Goal: Task Accomplishment & Management: Manage account settings

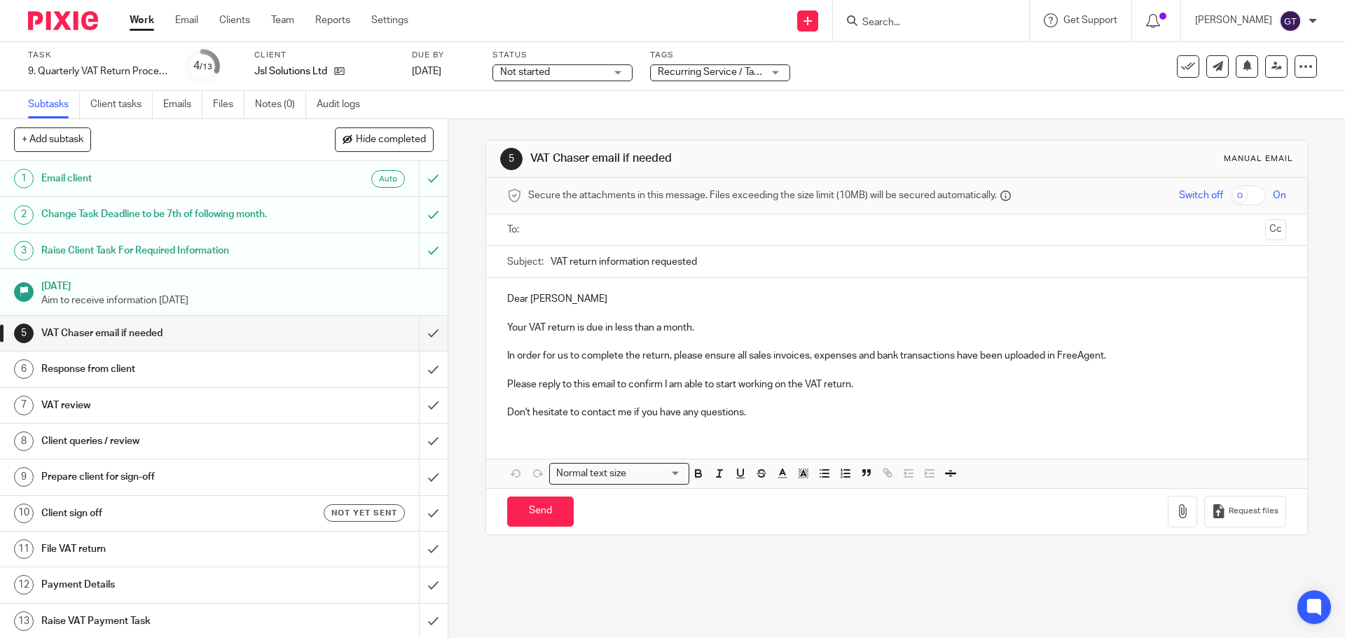
click at [585, 68] on span "Not started" at bounding box center [552, 72] width 105 height 15
click at [623, 72] on div "Not started Not started" at bounding box center [562, 72] width 140 height 17
click at [702, 75] on span "Recurring Service / Task + 1" at bounding box center [718, 72] width 121 height 10
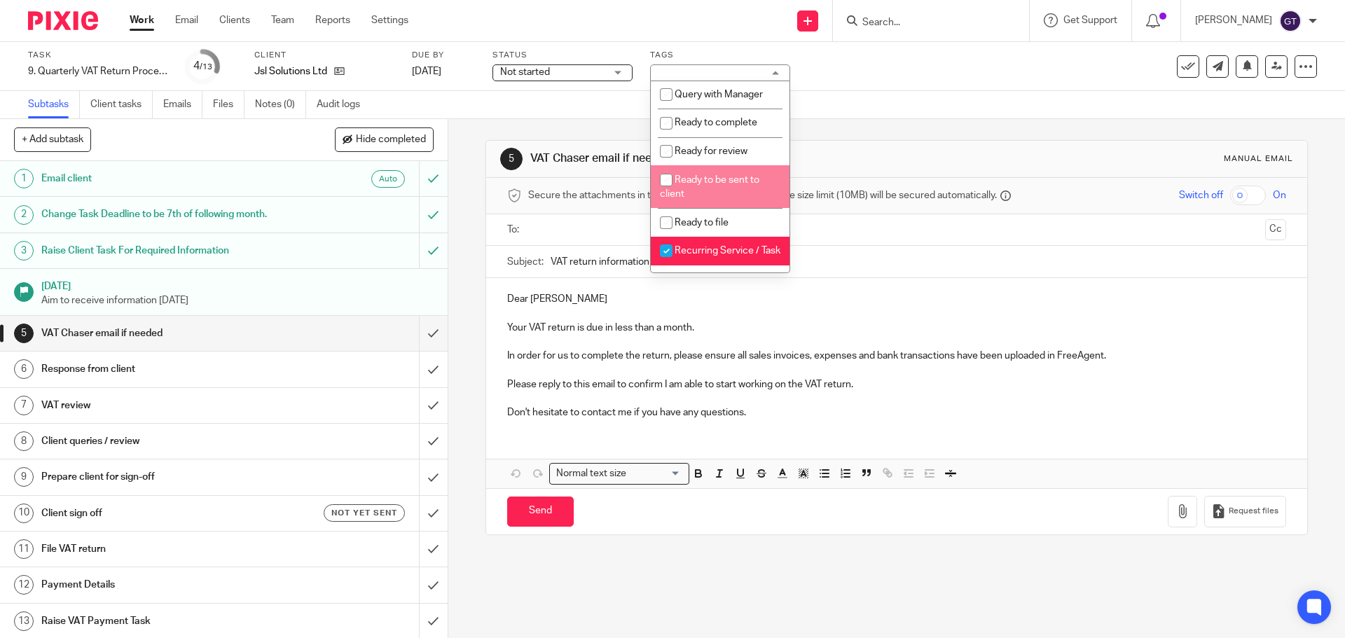
scroll to position [509, 0]
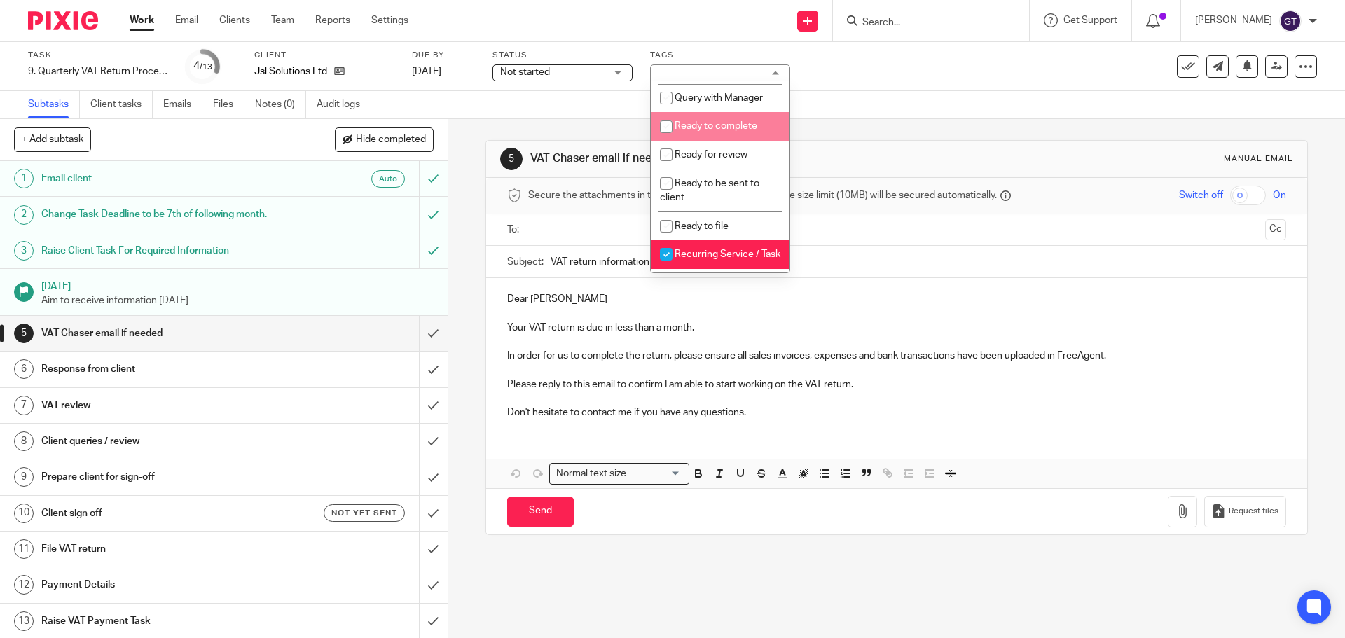
click at [719, 131] on span "Ready to complete" at bounding box center [716, 126] width 83 height 10
checkbox input "true"
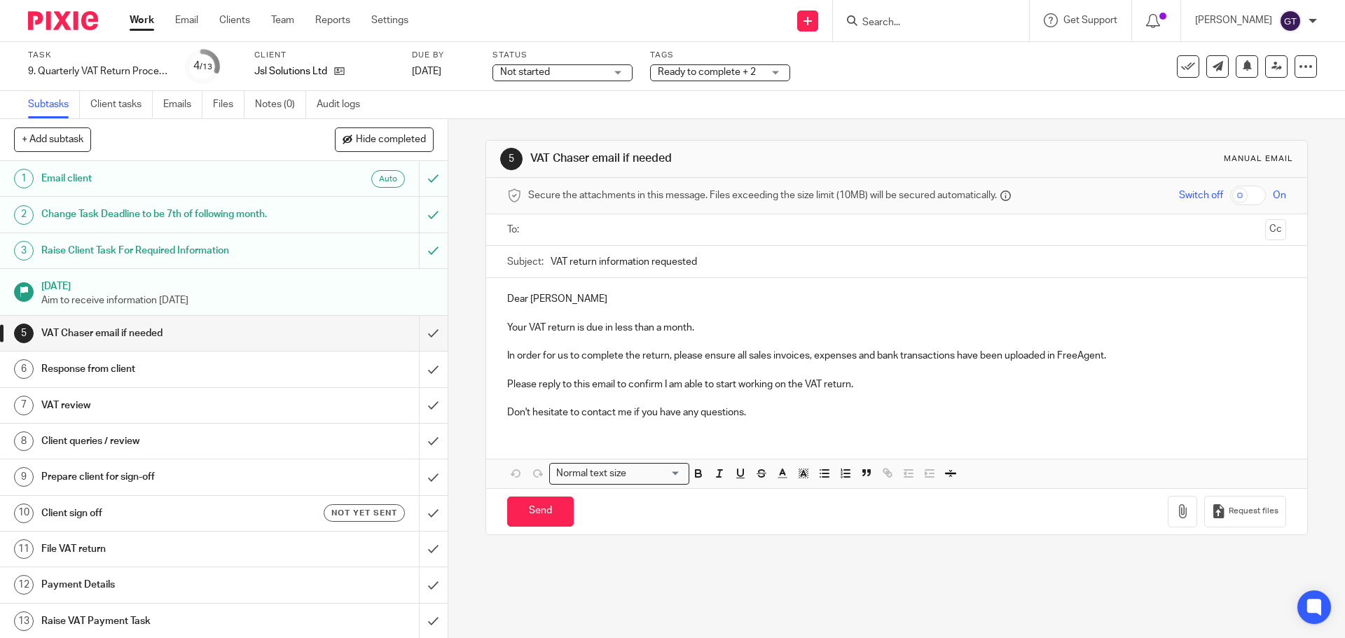
click at [580, 120] on div "5 VAT Chaser email if needed Manual email Secure the attachments in this messag…" at bounding box center [896, 337] width 822 height 437
click at [415, 336] on input "submit" at bounding box center [224, 333] width 448 height 35
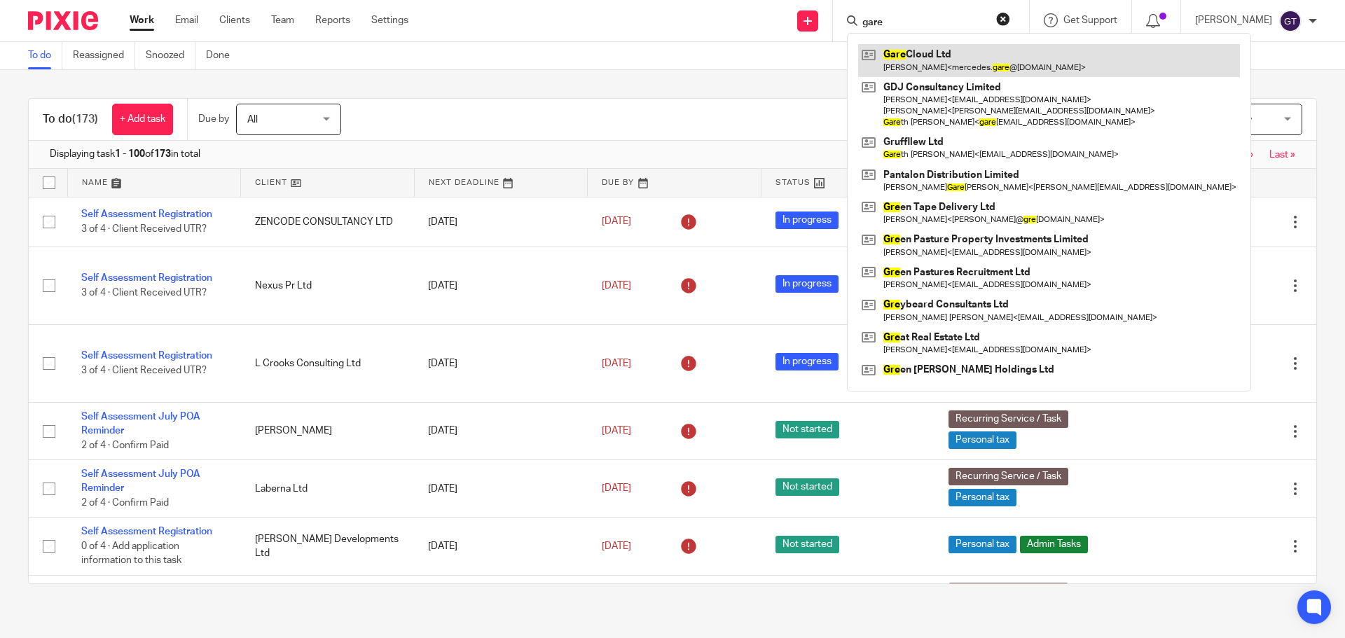
type input "gare"
click at [951, 60] on link at bounding box center [1049, 60] width 382 height 32
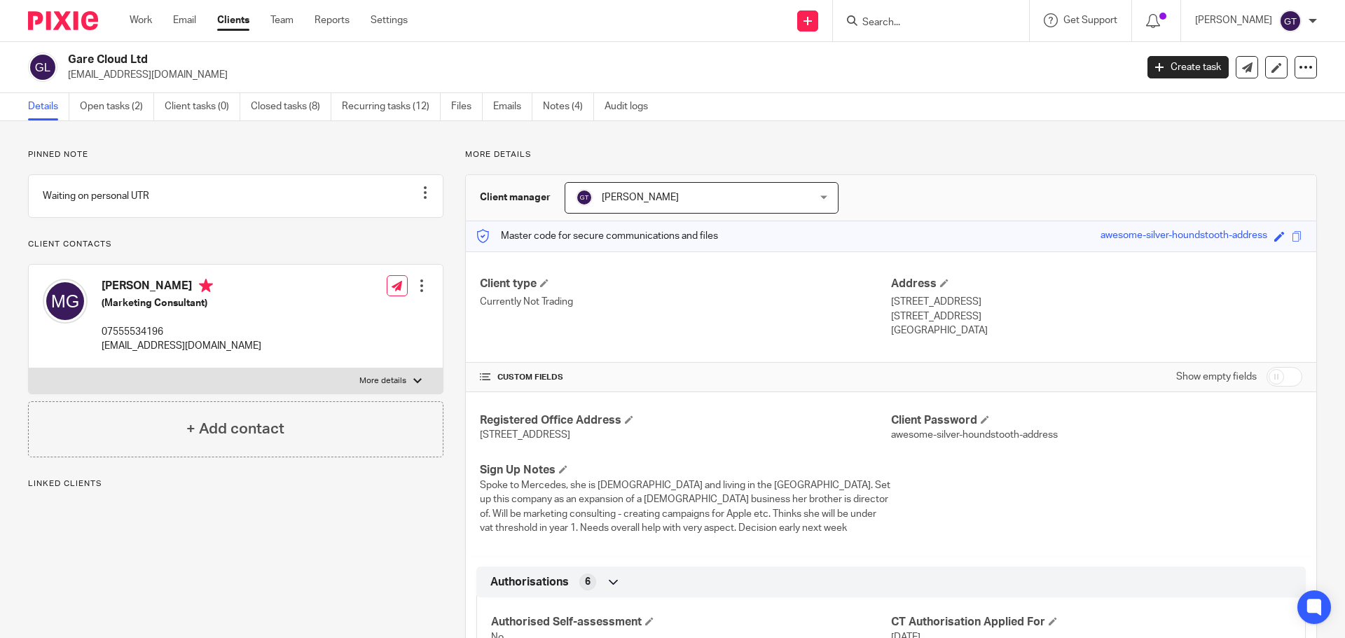
drag, startPoint x: 885, startPoint y: 301, endPoint x: 978, endPoint y: 303, distance: 93.2
click at [978, 303] on p "120 Overstone Court" at bounding box center [1096, 302] width 411 height 14
copy p "120 Overstone Court"
drag, startPoint x: 884, startPoint y: 315, endPoint x: 913, endPoint y: 317, distance: 28.9
click at [913, 317] on p "Cardiff, CF10 5NU" at bounding box center [1096, 317] width 411 height 14
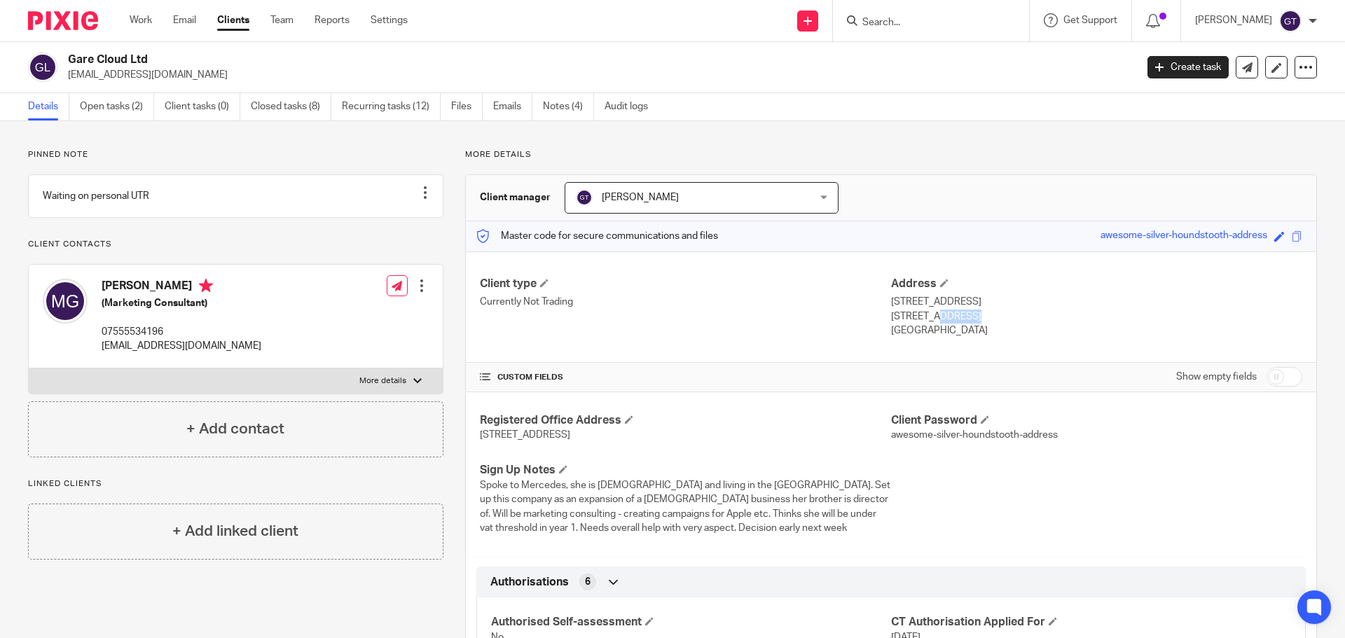
copy p "Cardiff"
drag, startPoint x: 920, startPoint y: 318, endPoint x: 972, endPoint y: 322, distance: 52.7
click at [972, 322] on p "Cardiff, CF10 5NU" at bounding box center [1096, 317] width 411 height 14
copy p "CF10 5NU"
click at [1267, 372] on input "checkbox" at bounding box center [1285, 377] width 36 height 20
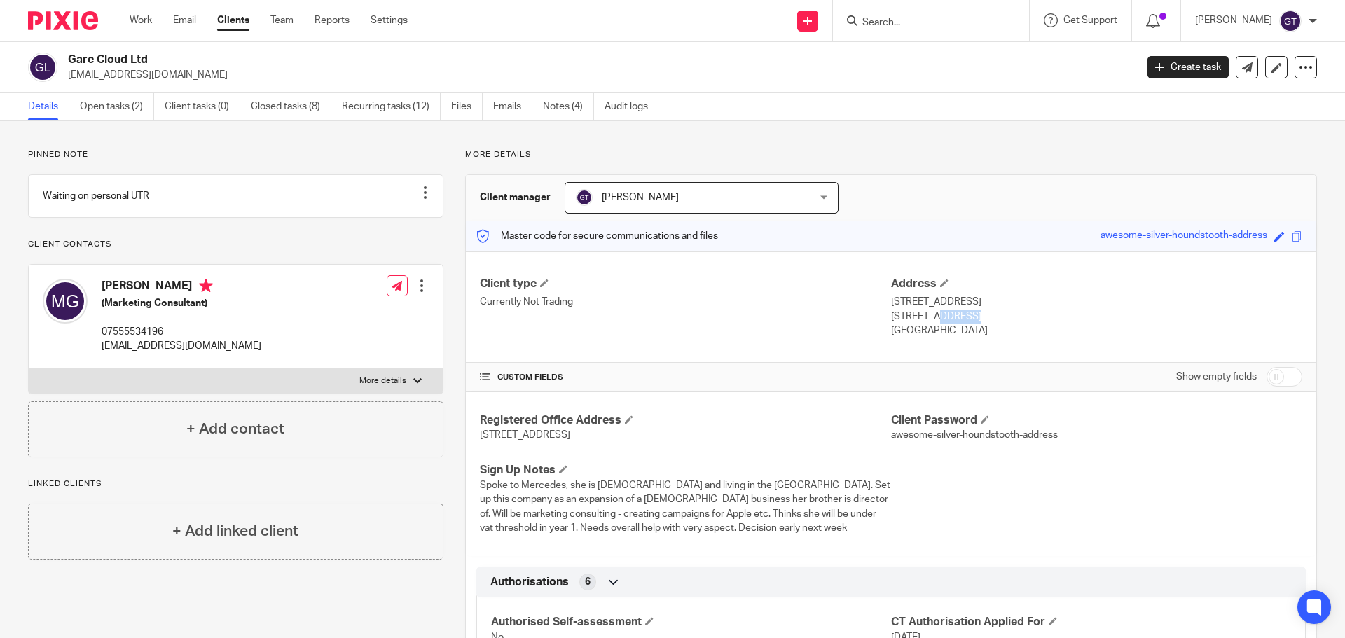
checkbox input "true"
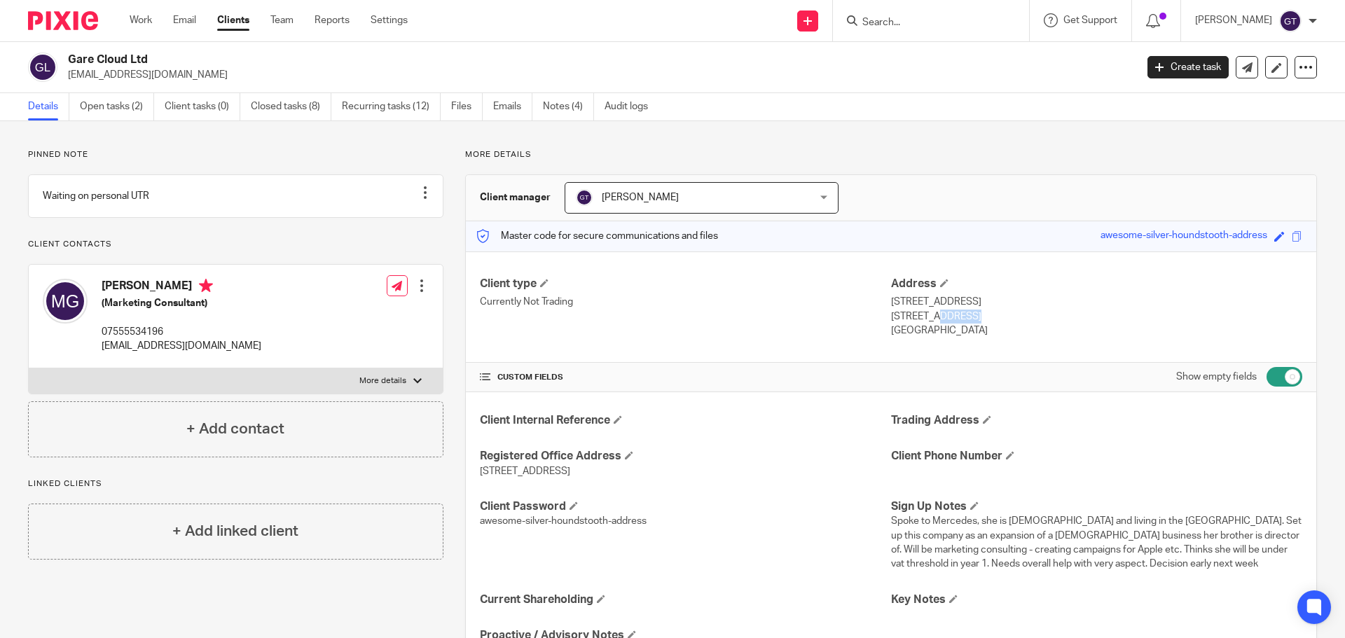
click at [387, 387] on p "More details" at bounding box center [382, 380] width 47 height 11
click at [29, 368] on input "More details" at bounding box center [28, 368] width 1 height 1
checkbox input "true"
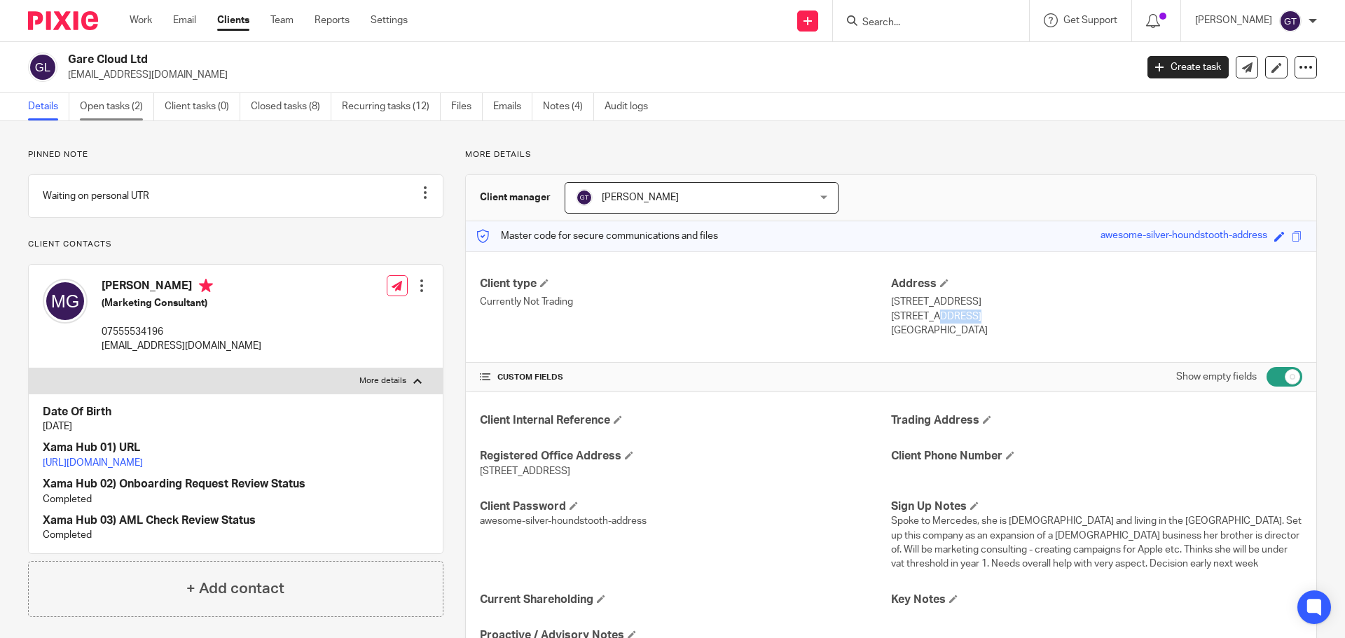
click at [111, 109] on link "Open tasks (2)" at bounding box center [117, 106] width 74 height 27
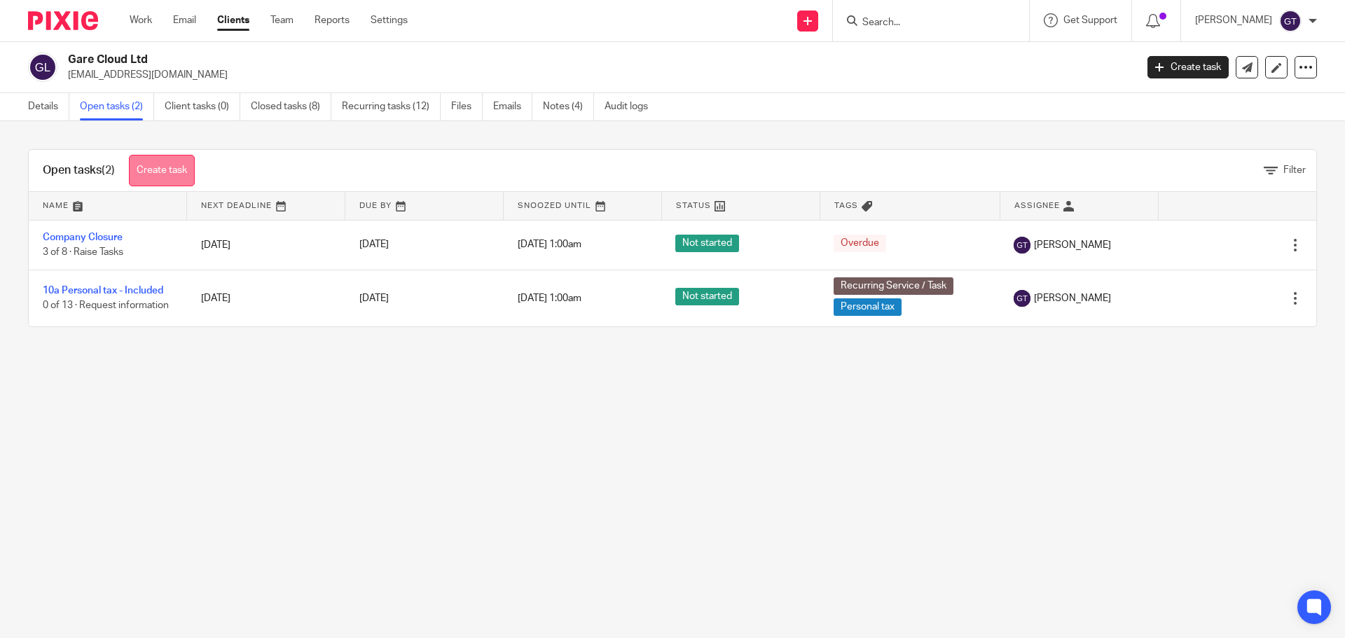
click at [165, 171] on link "Create task" at bounding box center [162, 171] width 66 height 32
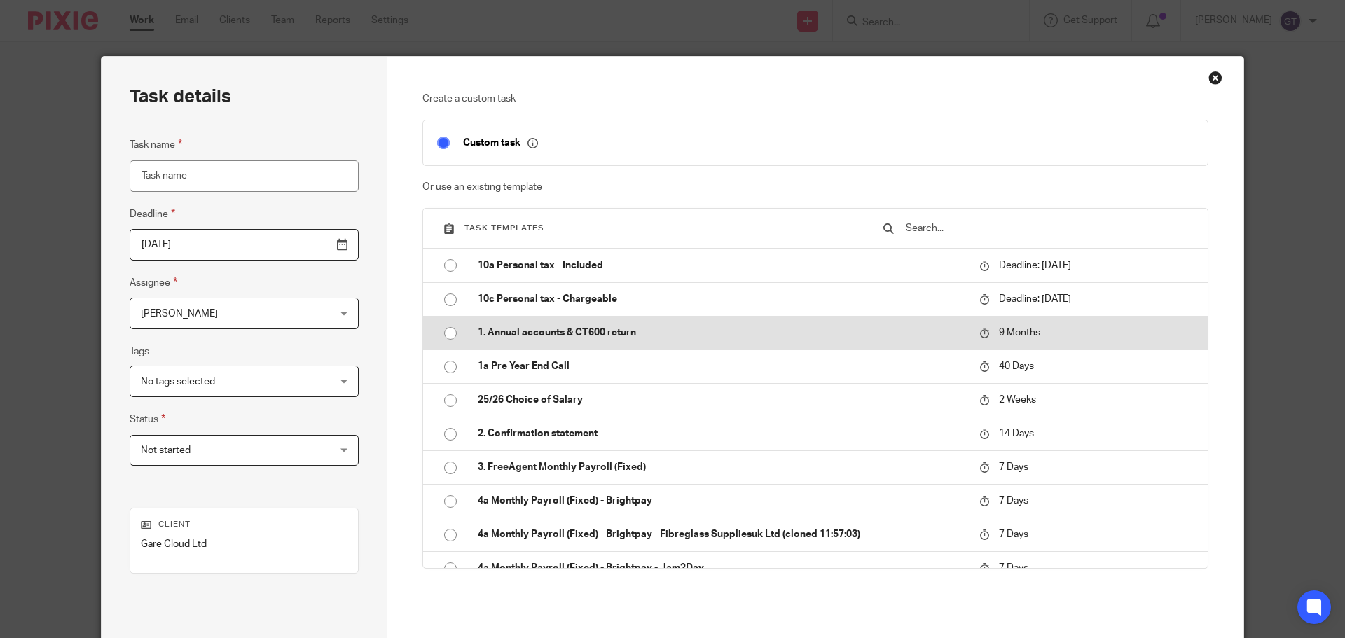
click at [571, 333] on p "1. Annual accounts & CT600 return" at bounding box center [722, 333] width 488 height 14
type input "2026-05-15"
type input "1. Annual accounts & CT600 return"
checkbox input "false"
radio input "true"
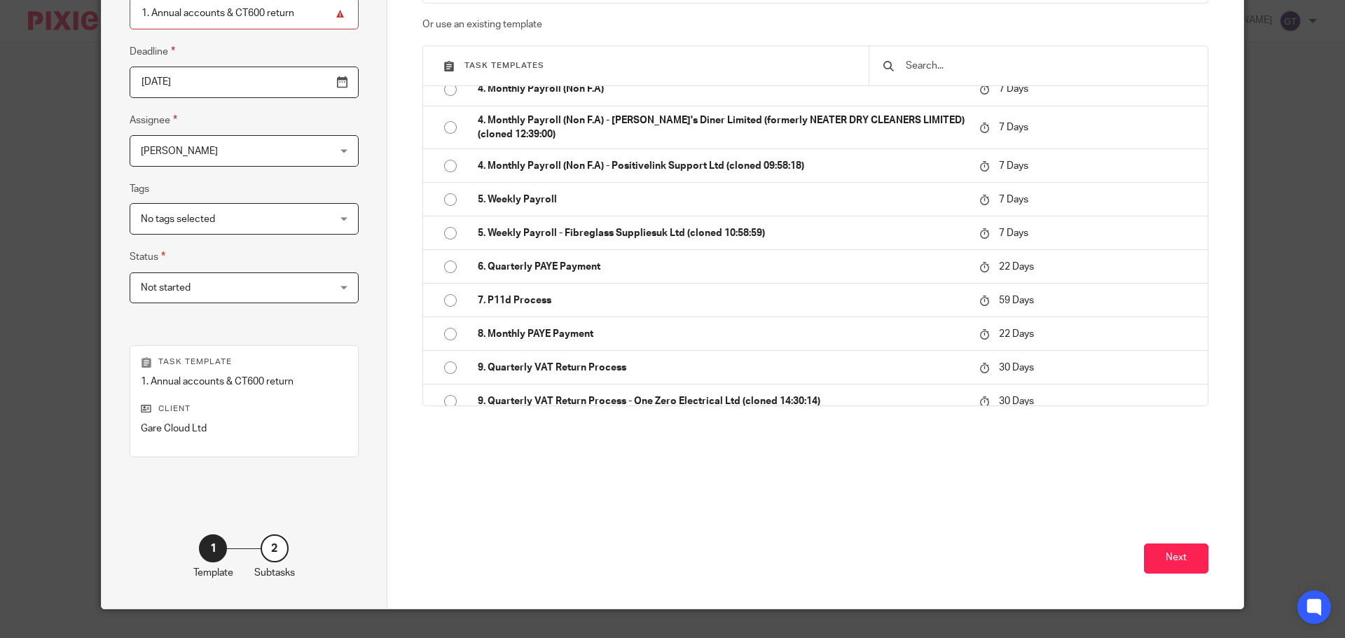
scroll to position [190, 0]
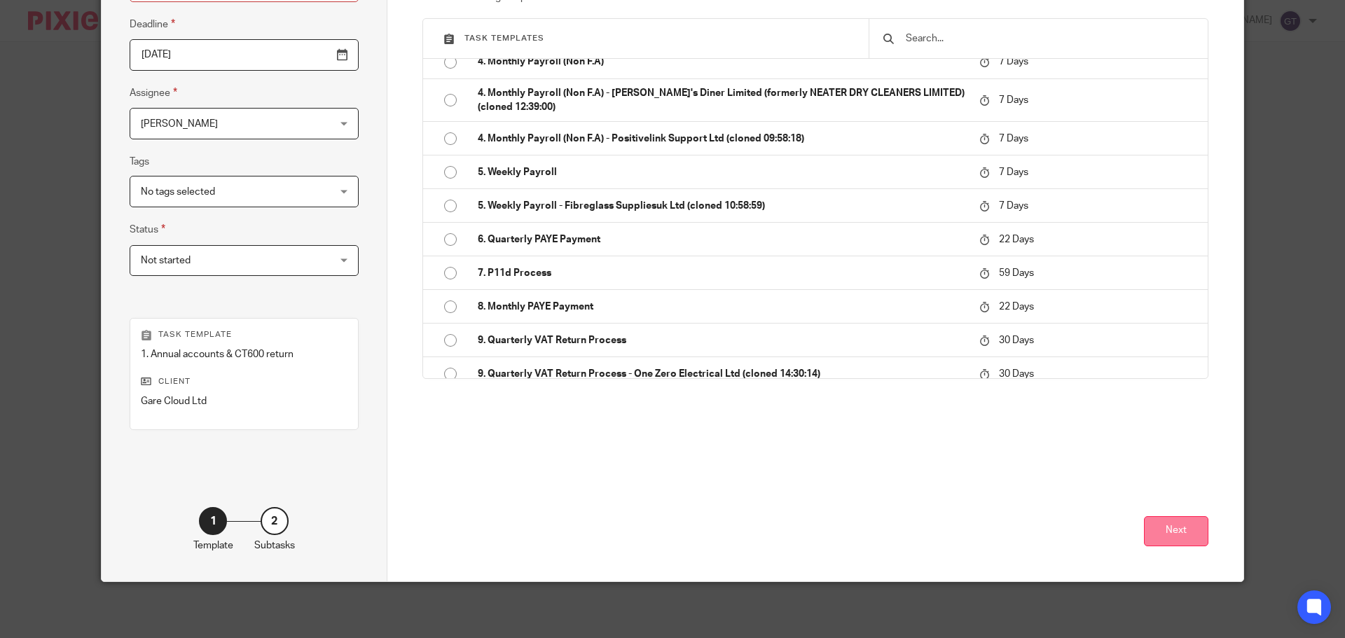
click at [1175, 537] on button "Next" at bounding box center [1176, 531] width 64 height 30
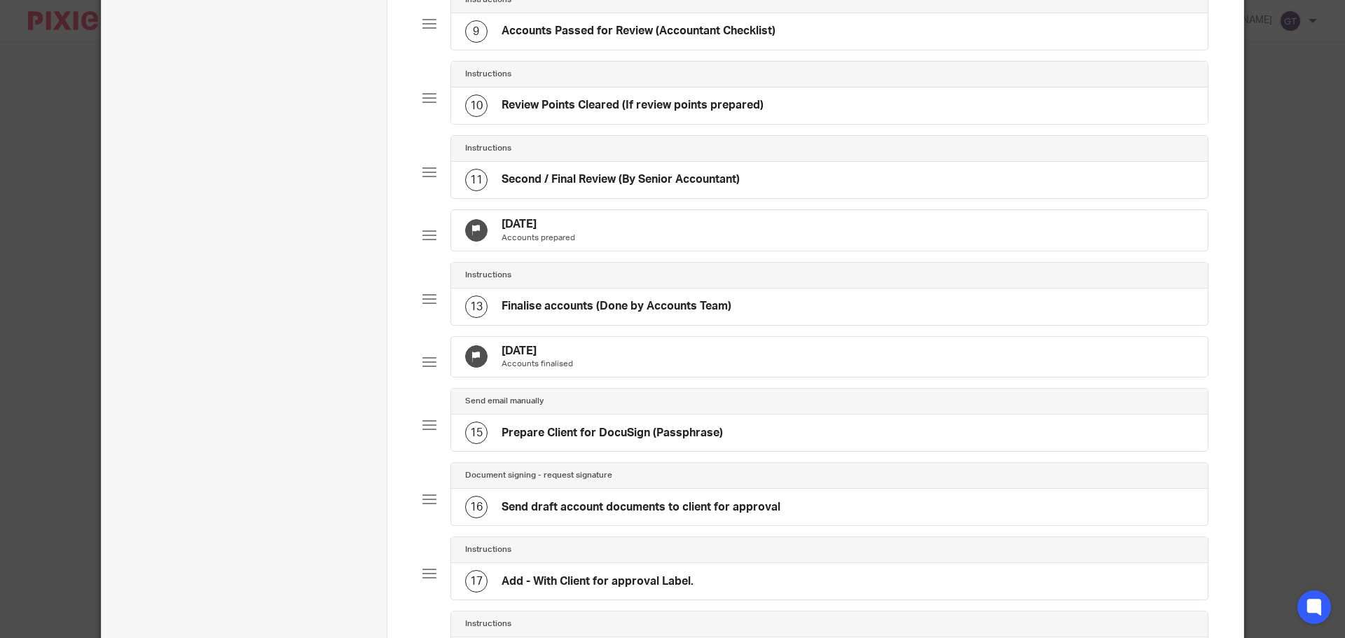
scroll to position [1294, 0]
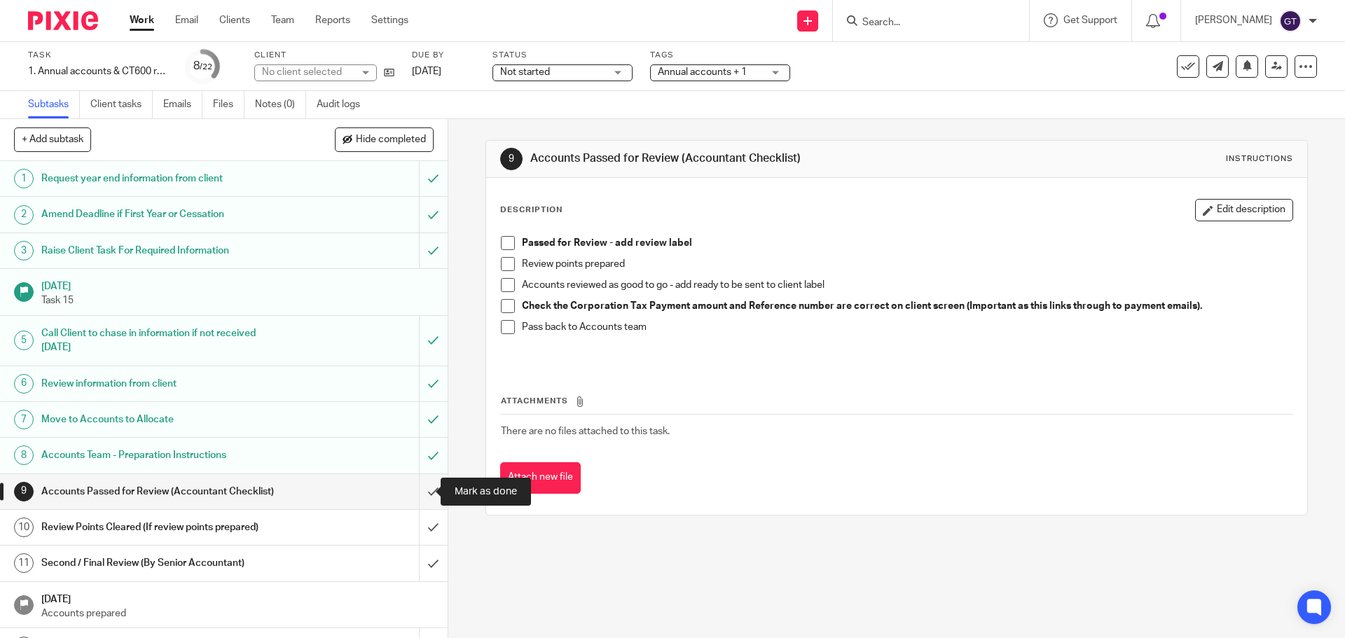
click at [414, 488] on input "submit" at bounding box center [224, 491] width 448 height 35
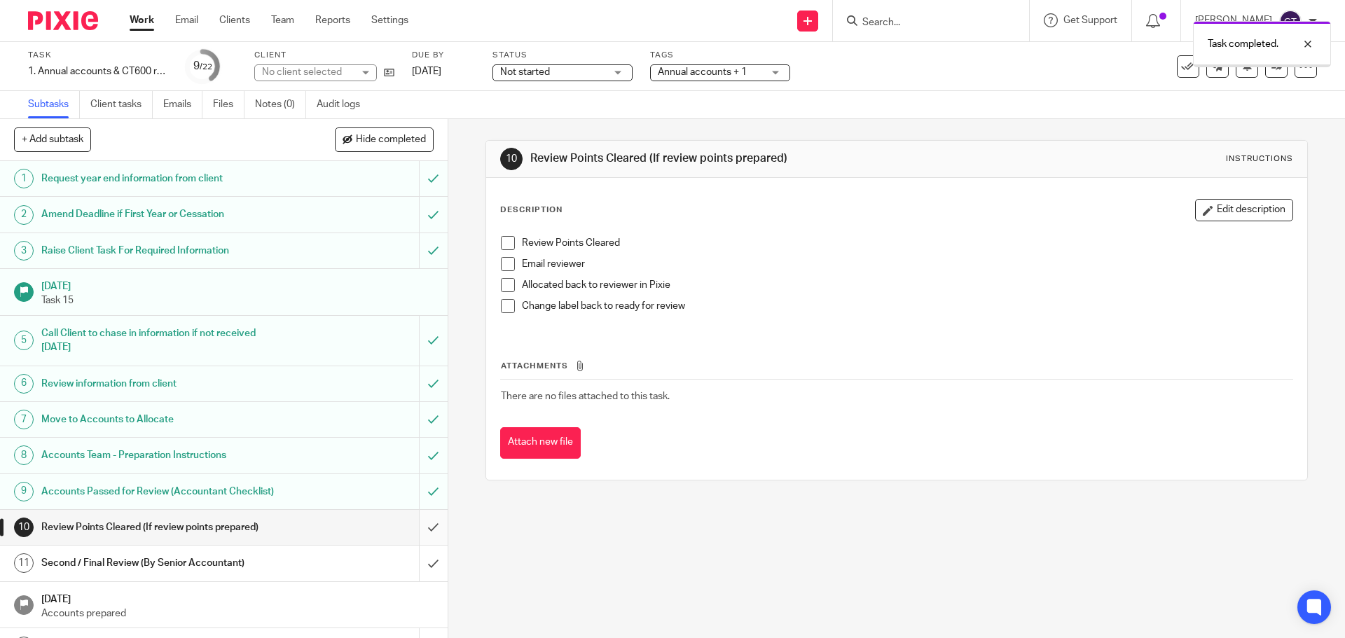
click at [426, 510] on input "submit" at bounding box center [224, 527] width 448 height 35
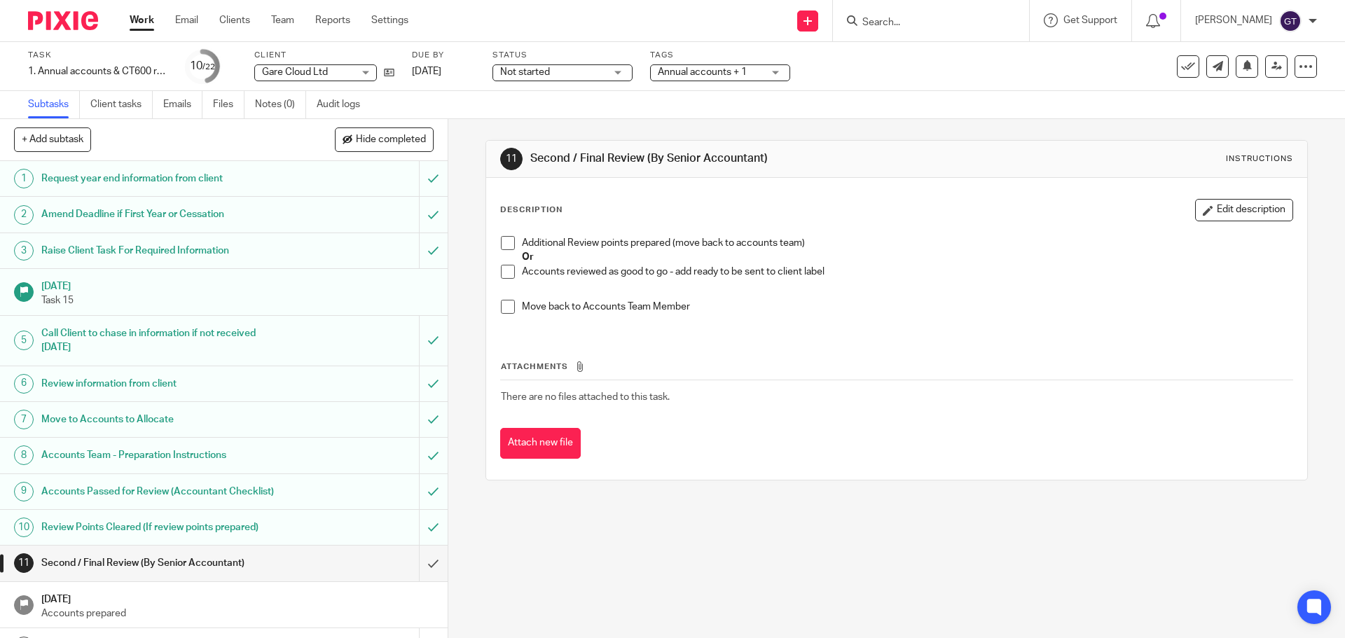
scroll to position [210, 0]
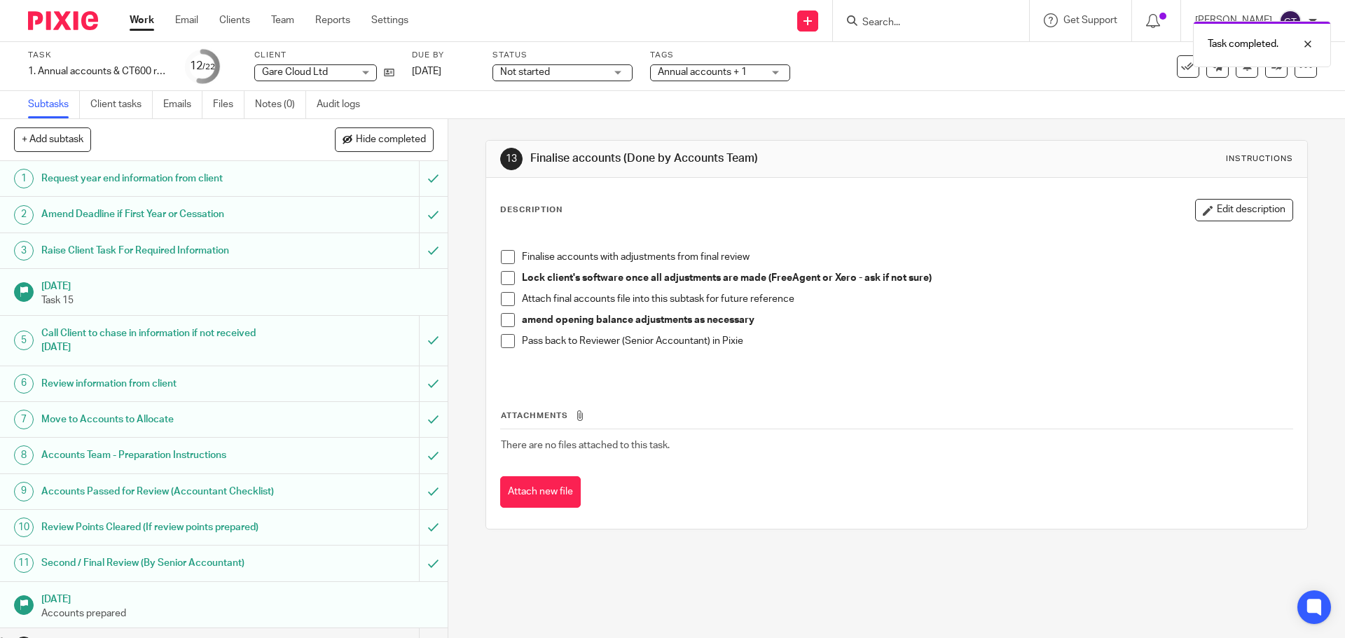
scroll to position [400, 0]
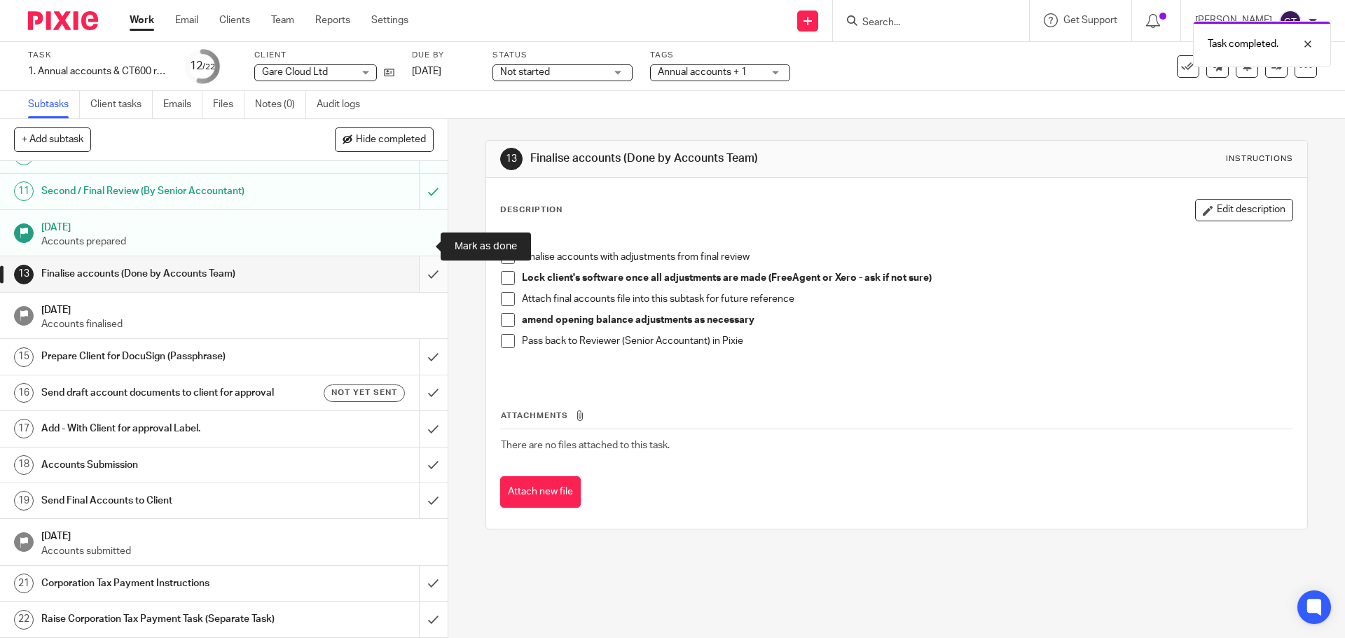
click at [425, 256] on input "submit" at bounding box center [224, 273] width 448 height 35
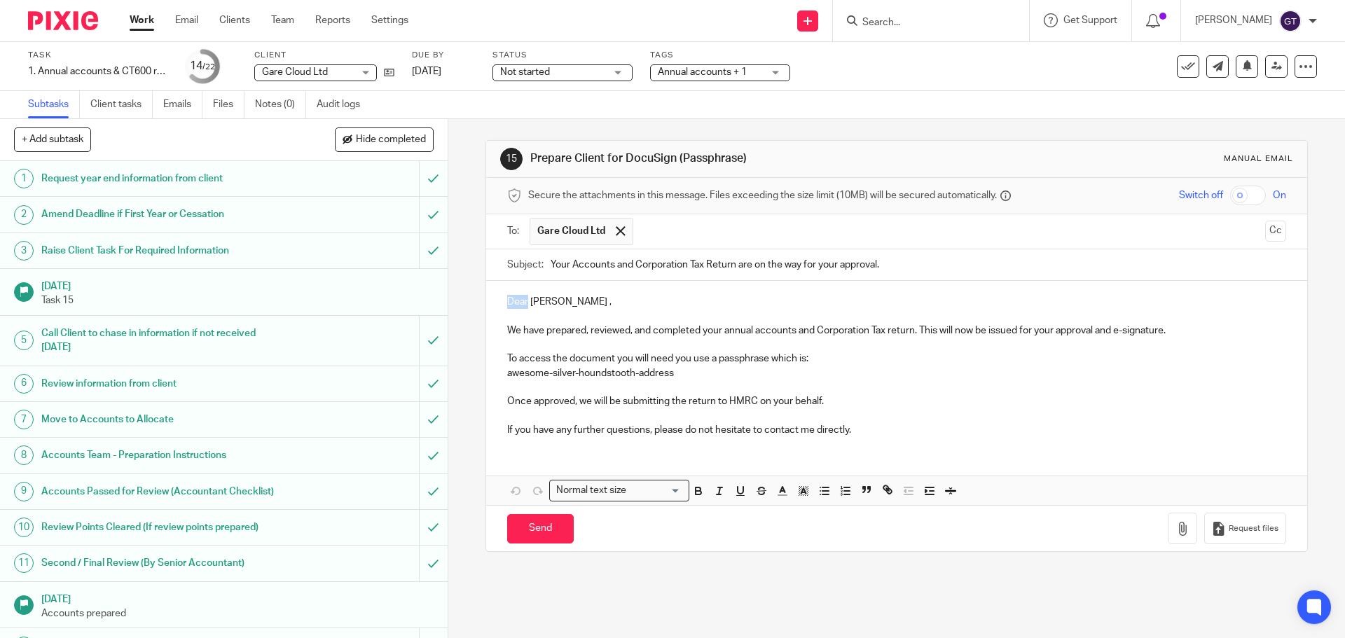
drag, startPoint x: 525, startPoint y: 302, endPoint x: 476, endPoint y: 301, distance: 48.4
click at [476, 301] on div "15 Prepare Client for DocuSign (Passphrase) Manual email Secure the attachments…" at bounding box center [896, 378] width 897 height 519
click at [561, 302] on p "Hi [PERSON_NAME] ," at bounding box center [896, 302] width 778 height 14
click at [610, 301] on p "Hi [PERSON_NAME]," at bounding box center [896, 302] width 778 height 14
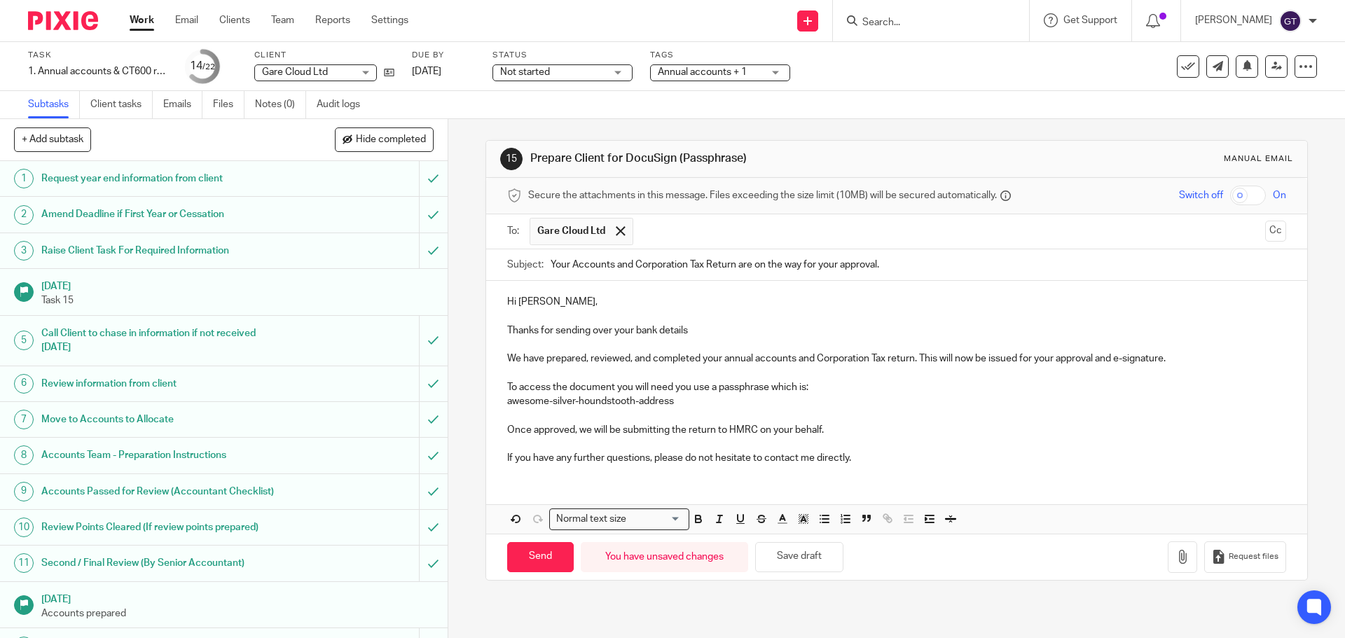
click at [571, 262] on input "Your Accounts and Corporation Tax Return are on the way for your approval." at bounding box center [918, 265] width 735 height 32
type input "Your Cessation Accounts and Corporation Tax Return are on the way for your appr…"
click at [705, 328] on p "Thanks for sending over your bank details" at bounding box center [896, 331] width 778 height 14
click at [684, 387] on p "To access the document you will need you use a passphrase which is:" at bounding box center [896, 387] width 778 height 14
drag, startPoint x: 600, startPoint y: 459, endPoint x: 571, endPoint y: 460, distance: 29.5
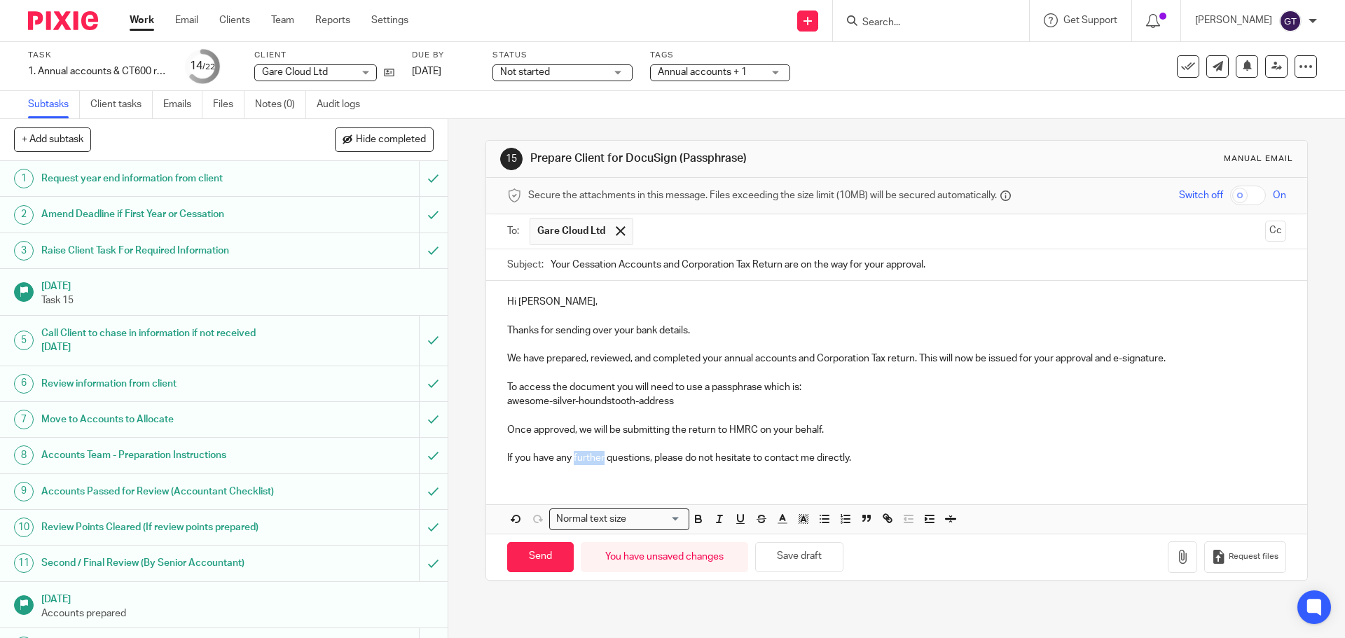
click at [571, 460] on p "If you have any further questions, please do not hesitate to contact me directl…" at bounding box center [896, 458] width 778 height 14
click at [536, 561] on input "Send" at bounding box center [540, 557] width 67 height 30
type input "Sent"
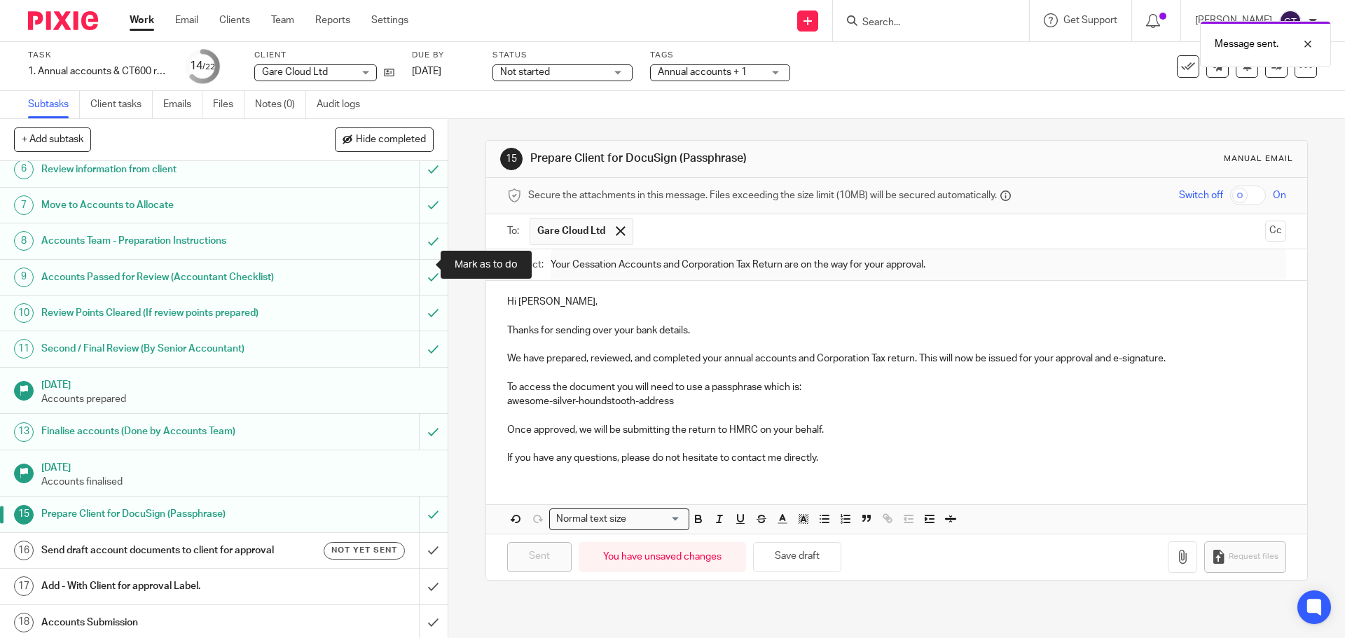
scroll to position [280, 0]
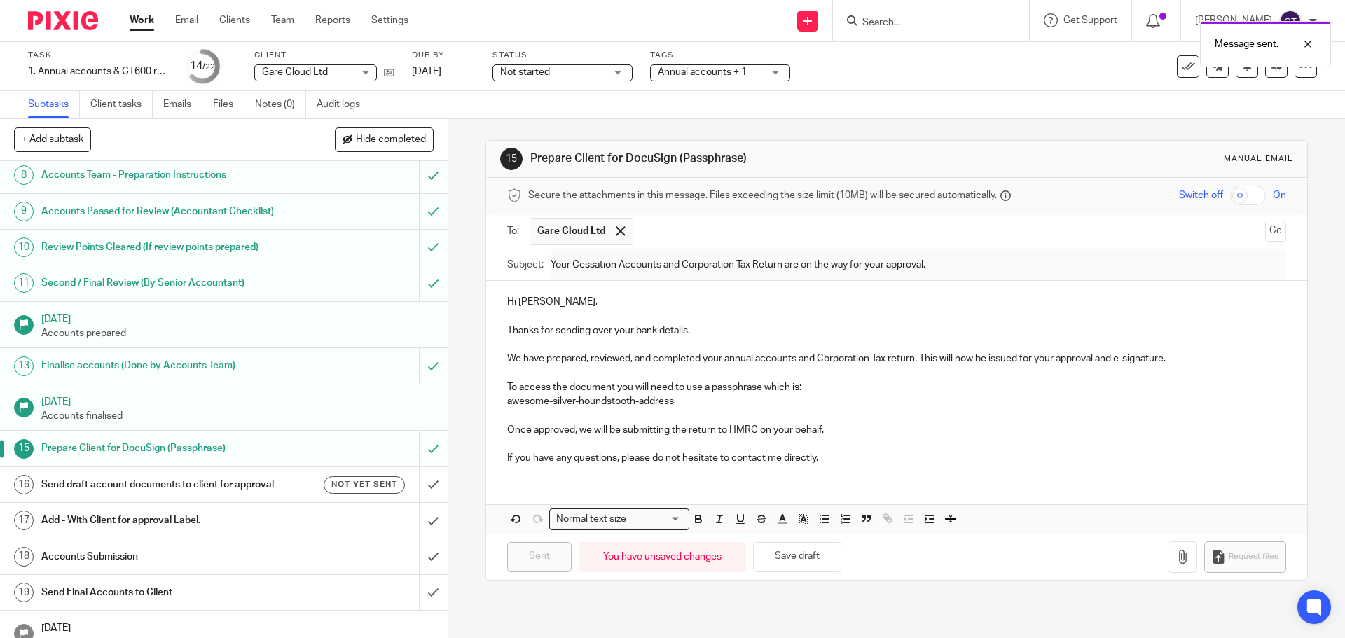
click at [254, 495] on h1 "Send draft account documents to client for approval" at bounding box center [162, 484] width 242 height 21
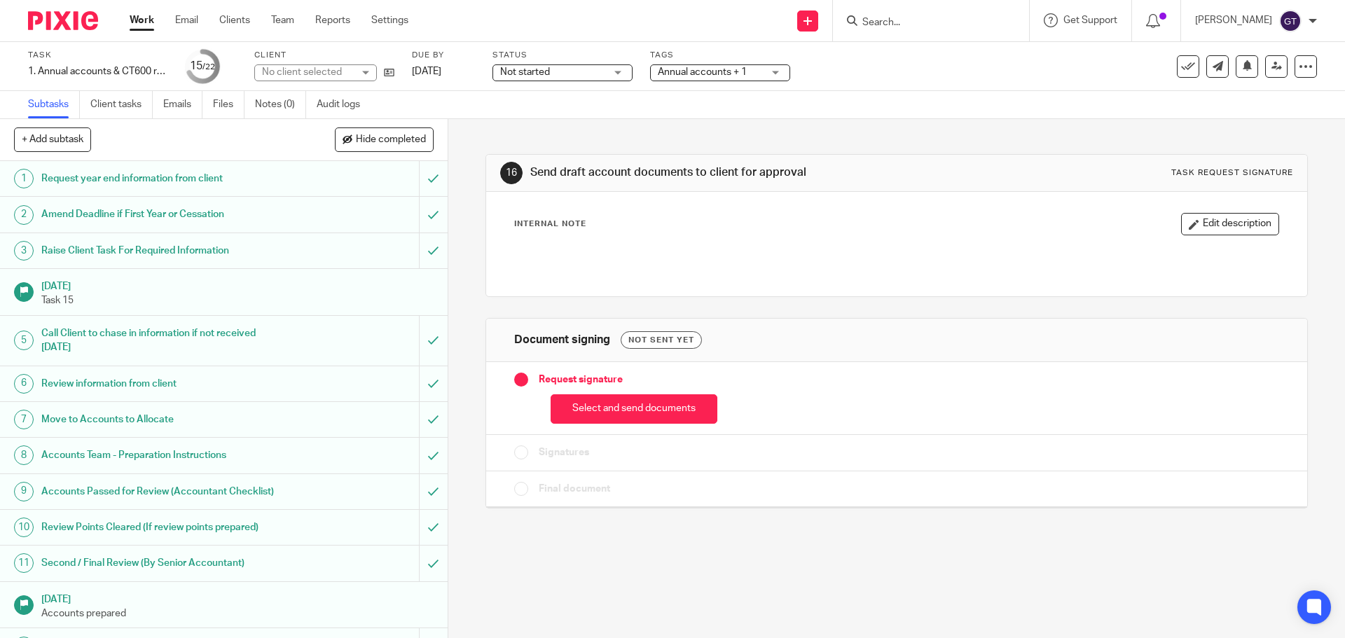
click at [661, 423] on button "Select and send documents" at bounding box center [634, 409] width 167 height 30
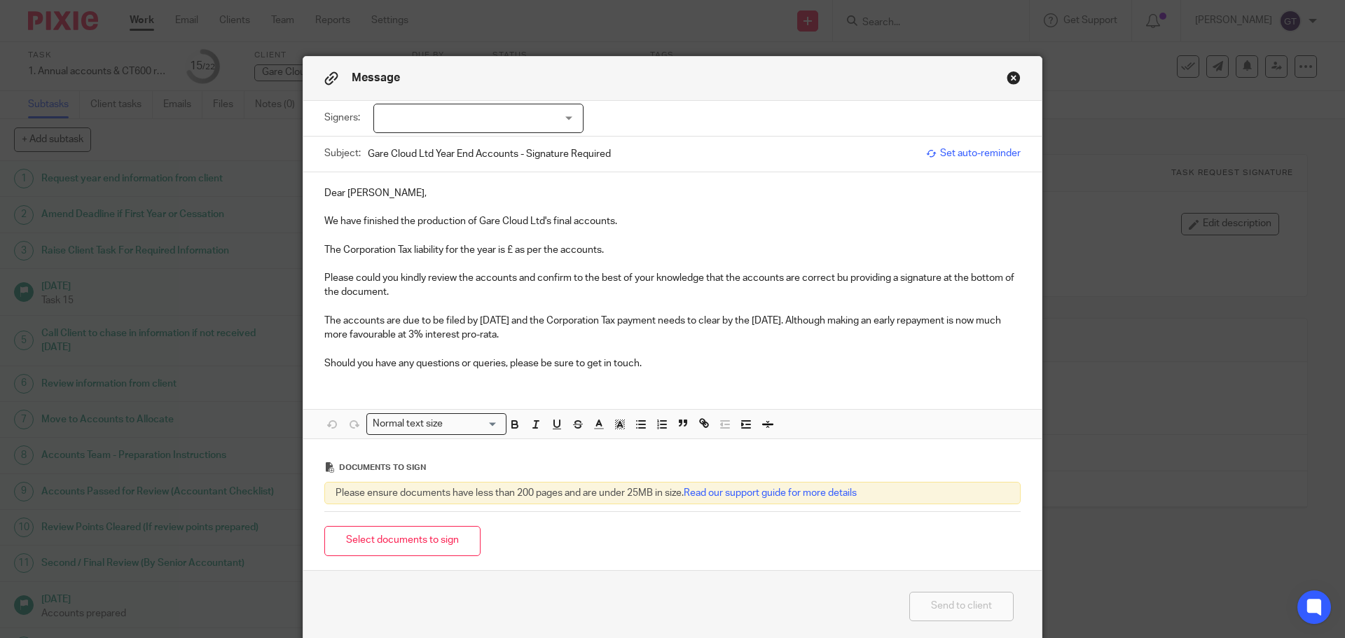
drag, startPoint x: 627, startPoint y: 252, endPoint x: 306, endPoint y: 255, distance: 320.8
click at [306, 255] on div "Dear Mercedes, We have finished the production of Gare Cloud Ltd's final accoun…" at bounding box center [672, 276] width 738 height 209
click at [842, 277] on p "Please could you kindly review the accounts and confirm to the best of your kno…" at bounding box center [672, 285] width 696 height 29
drag, startPoint x: 578, startPoint y: 333, endPoint x: 316, endPoint y: 322, distance: 262.3
click at [316, 322] on div "Dear Mercedes, We have finished the production of Gare Cloud Ltd's final accoun…" at bounding box center [672, 276] width 738 height 209
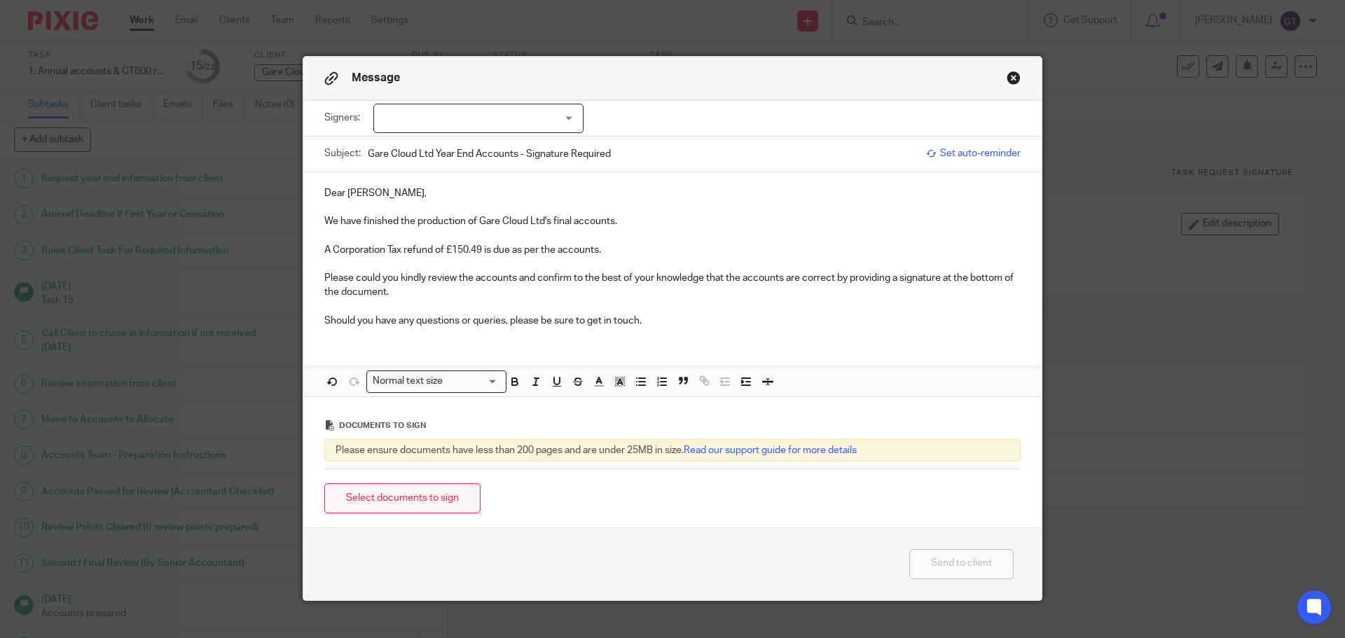
click at [379, 495] on button "Select documents to sign" at bounding box center [402, 498] width 156 height 30
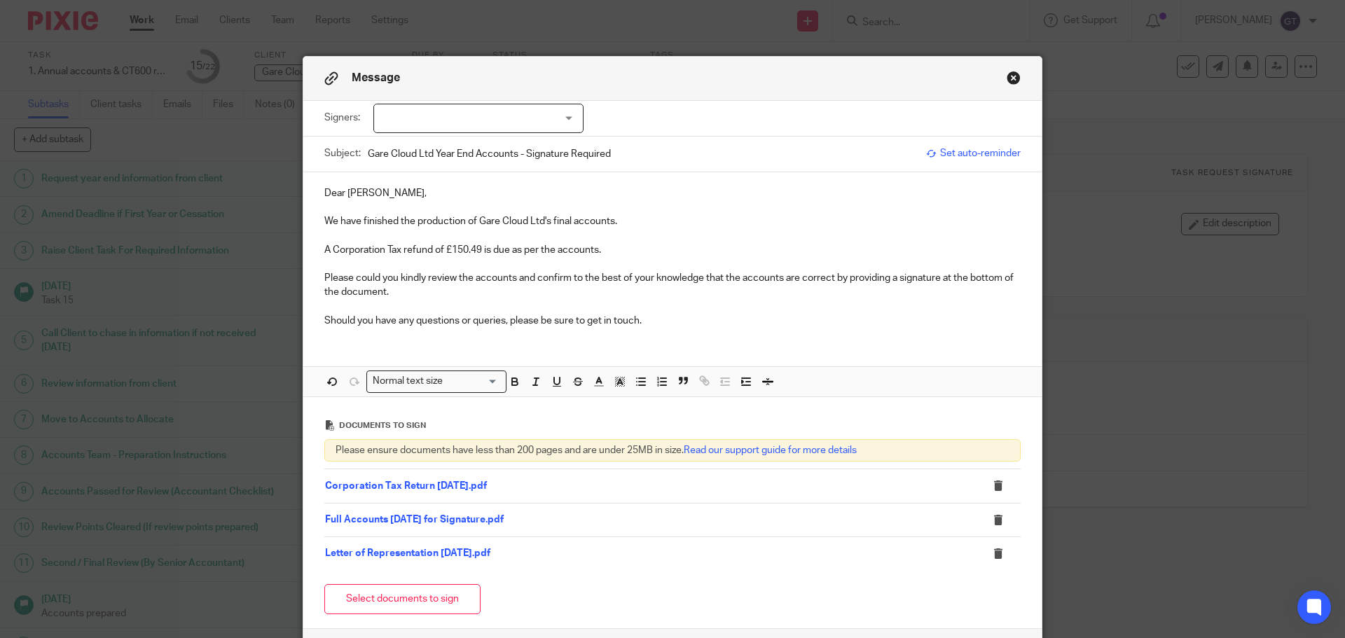
click at [441, 122] on div at bounding box center [478, 118] width 210 height 29
click at [434, 148] on span "[PERSON_NAME]" at bounding box center [431, 147] width 77 height 10
checkbox input "true"
click at [439, 233] on p at bounding box center [672, 235] width 696 height 14
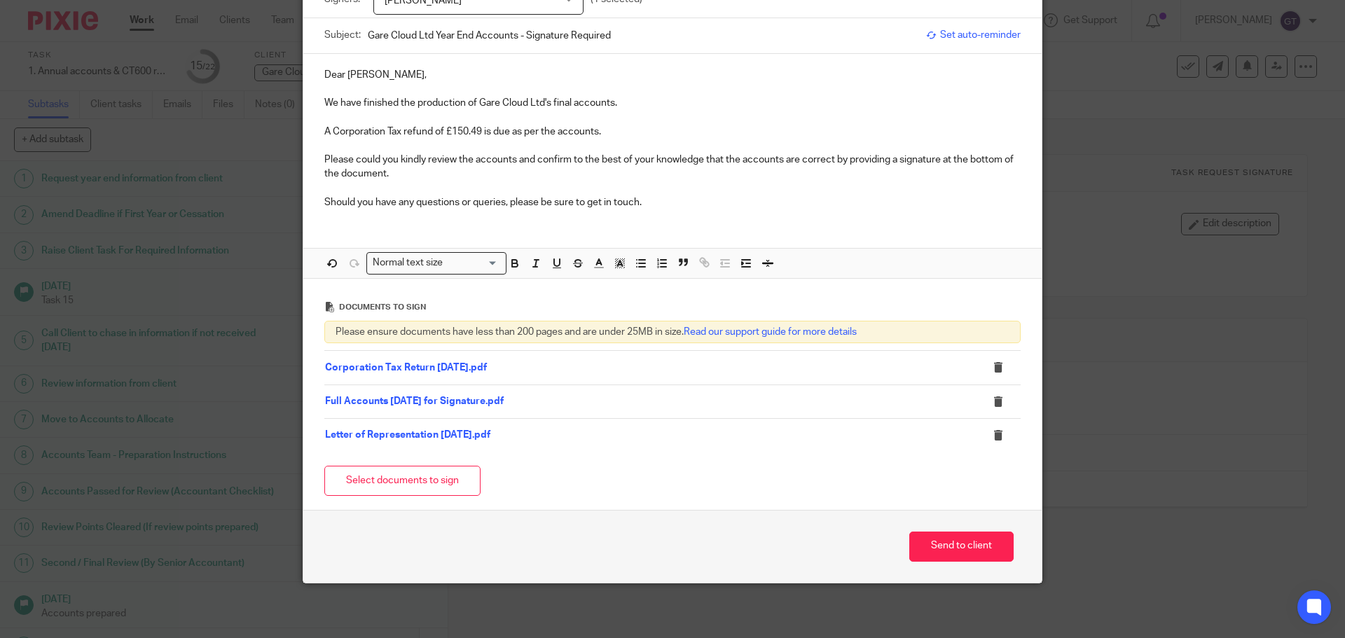
scroll to position [120, 0]
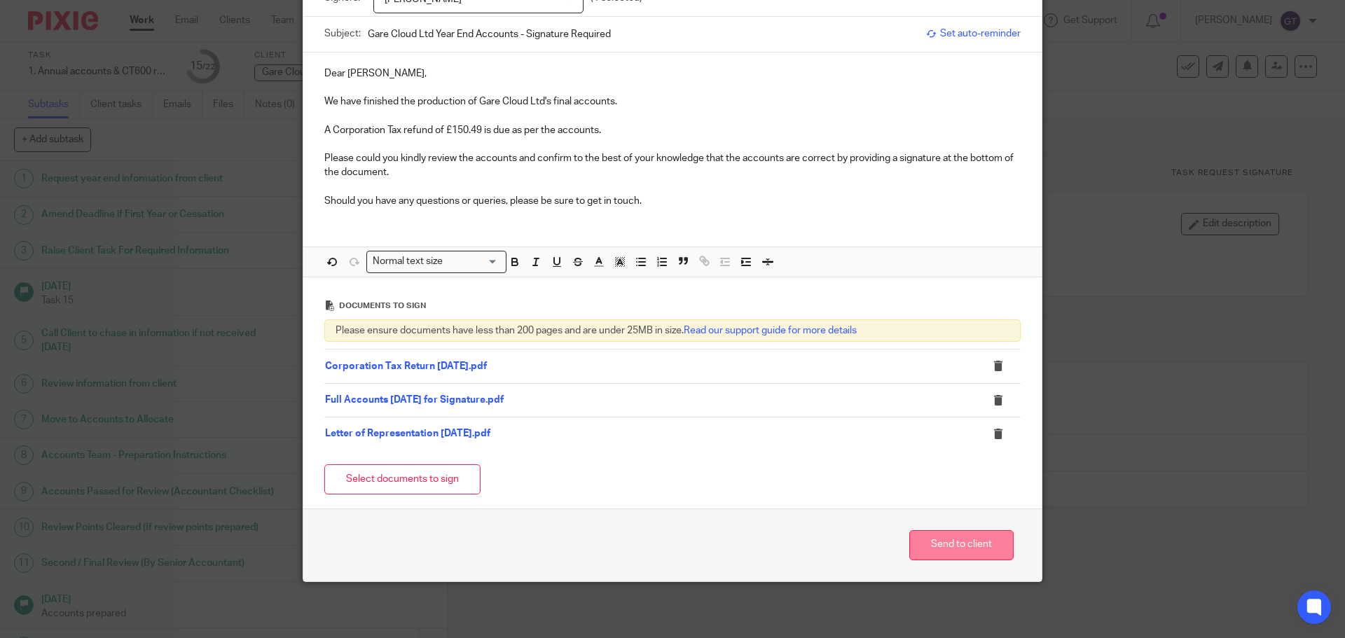
click at [954, 544] on button "Send to client" at bounding box center [961, 545] width 104 height 30
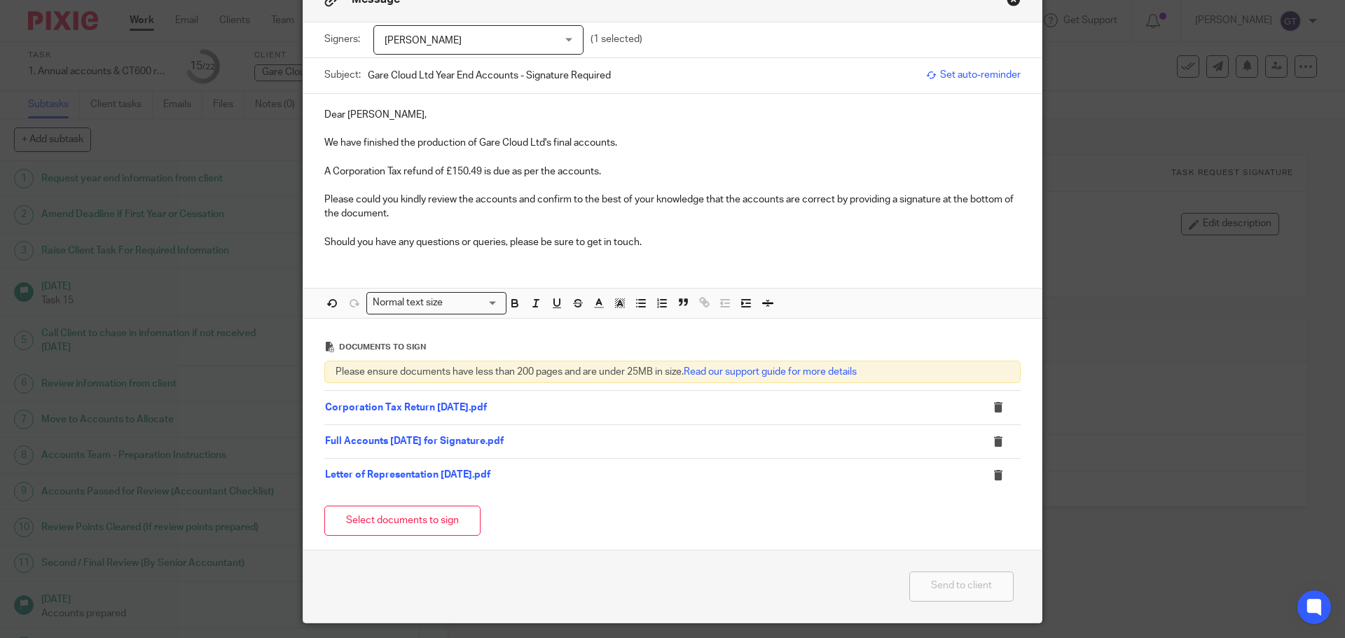
scroll to position [50, 0]
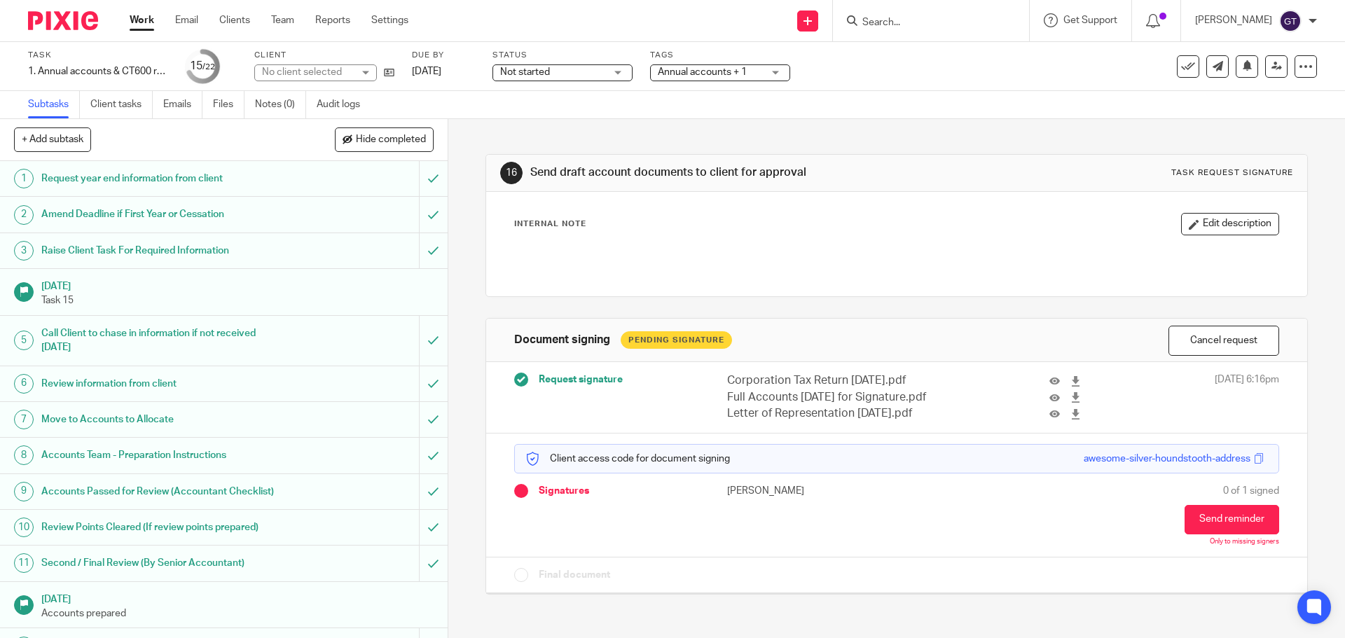
click at [731, 60] on label "Tags" at bounding box center [720, 55] width 140 height 11
click at [757, 81] on div "Tags Annual accounts + 1 Admin Tasks Advisory / Proactive Annual accounts Bookk…" at bounding box center [720, 67] width 140 height 34
click at [770, 70] on div "Annual accounts + 1" at bounding box center [720, 72] width 140 height 17
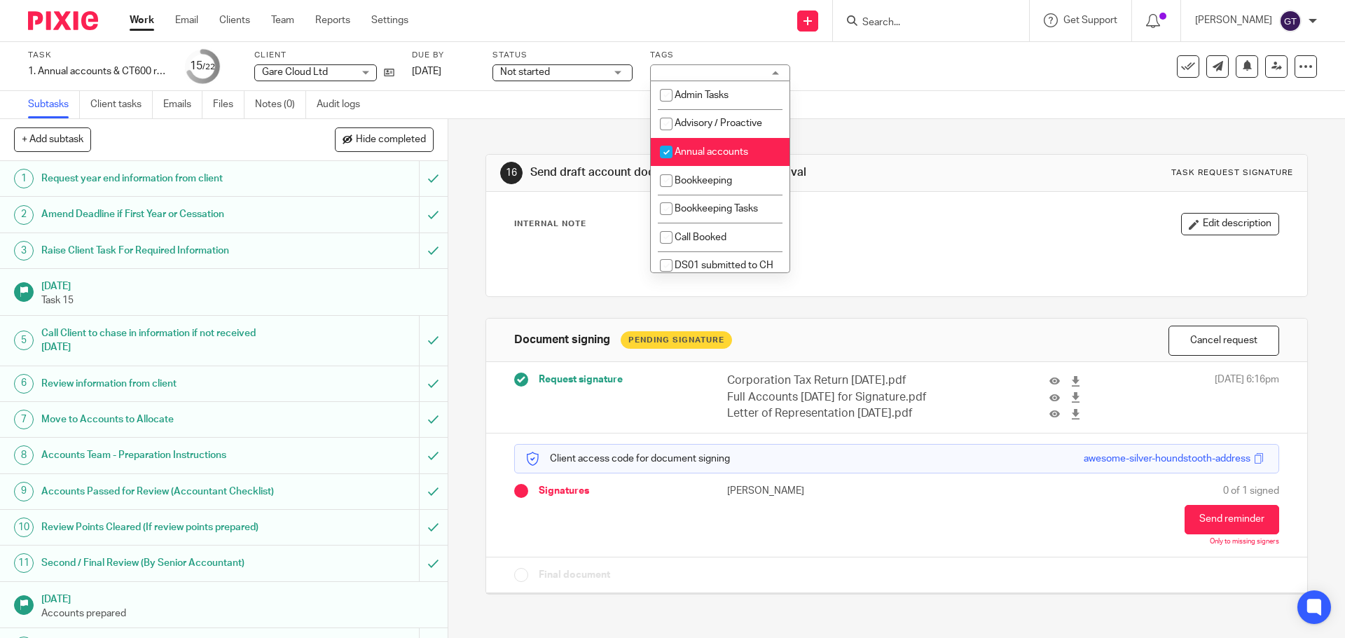
click at [718, 74] on div "Annual accounts + 1" at bounding box center [720, 72] width 140 height 17
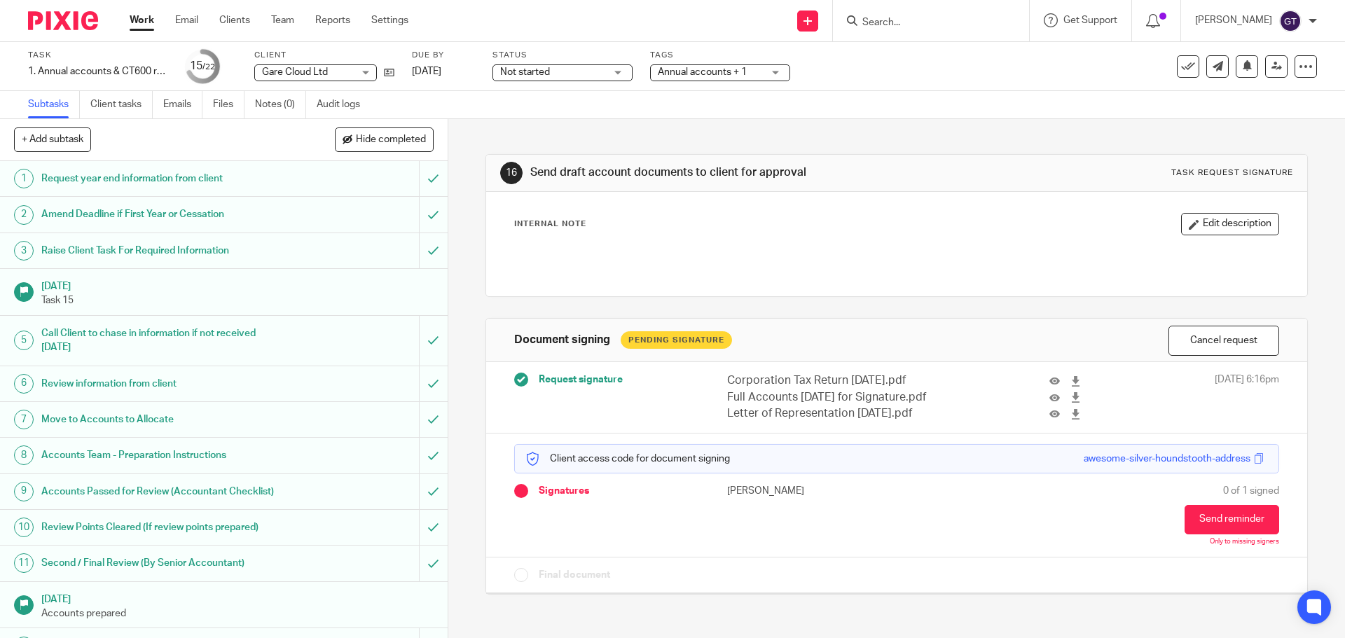
click at [745, 66] on span "Annual accounts + 1" at bounding box center [710, 72] width 105 height 15
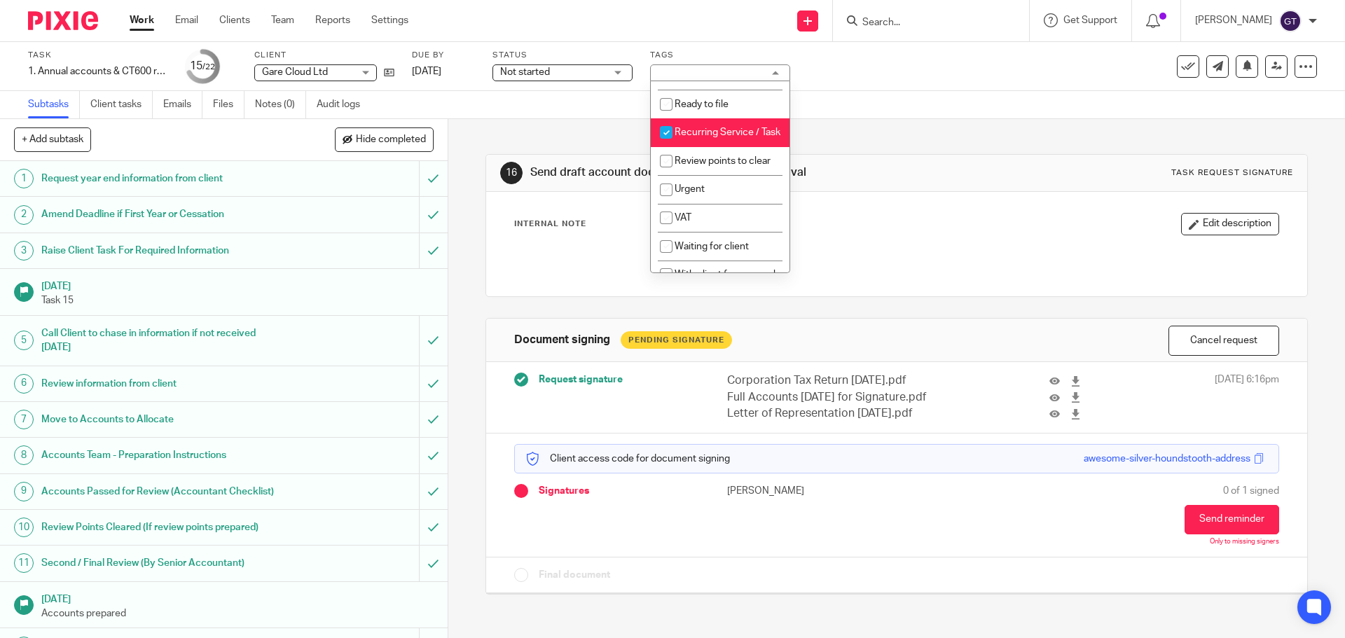
scroll to position [747, 0]
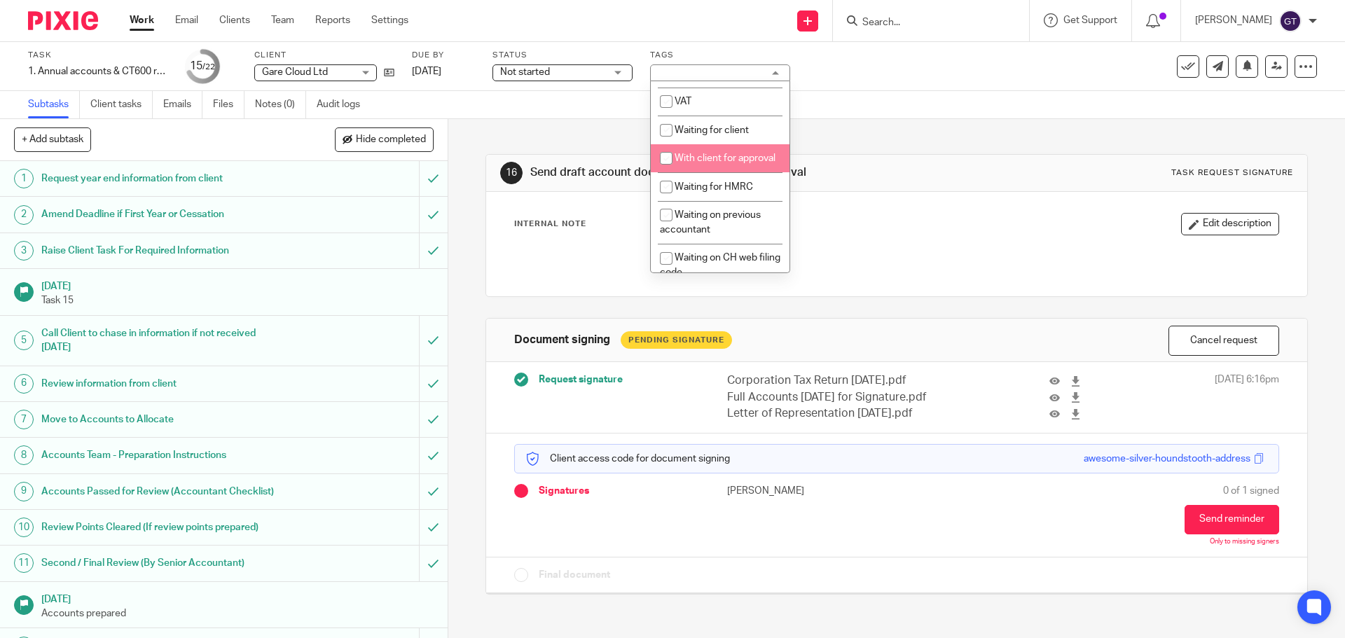
click at [714, 163] on span "With client for approval" at bounding box center [725, 158] width 101 height 10
checkbox input "true"
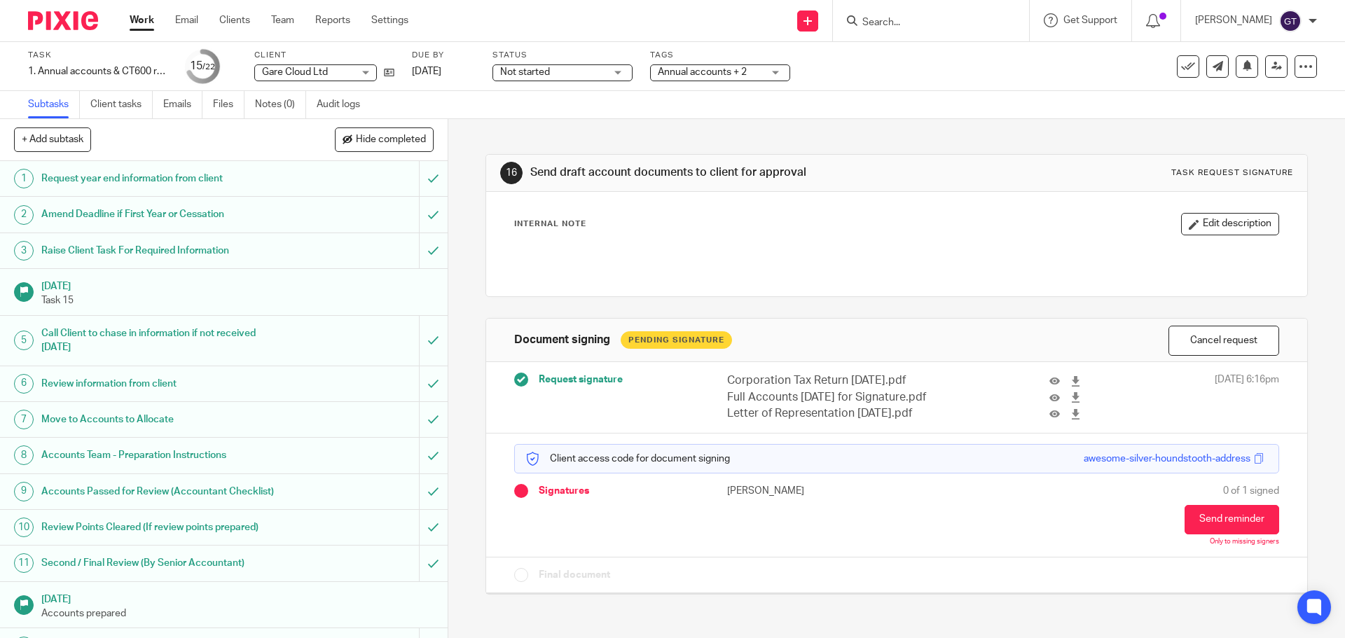
click at [536, 134] on div "16 Send draft account documents to client for approval Task request signature I…" at bounding box center [896, 364] width 822 height 490
click at [448, 74] on link "15 May 2026" at bounding box center [443, 71] width 63 height 15
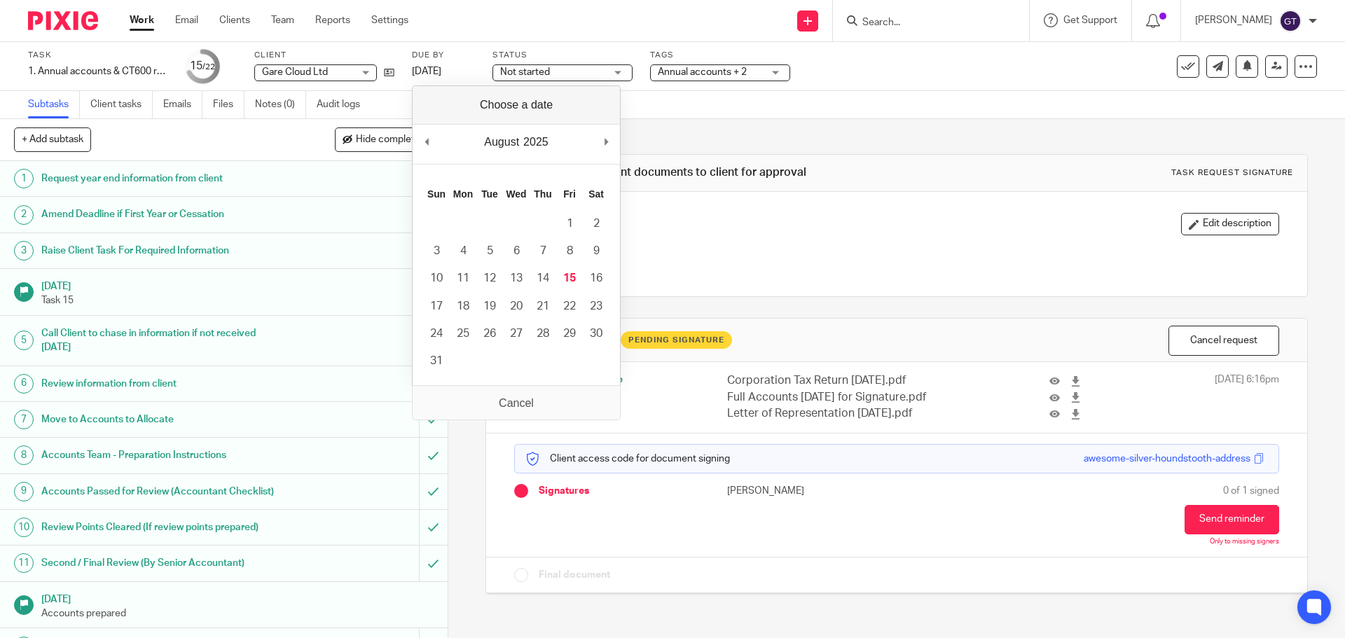
click at [434, 144] on div "August January February March April May June July August September October Nove…" at bounding box center [516, 145] width 207 height 40
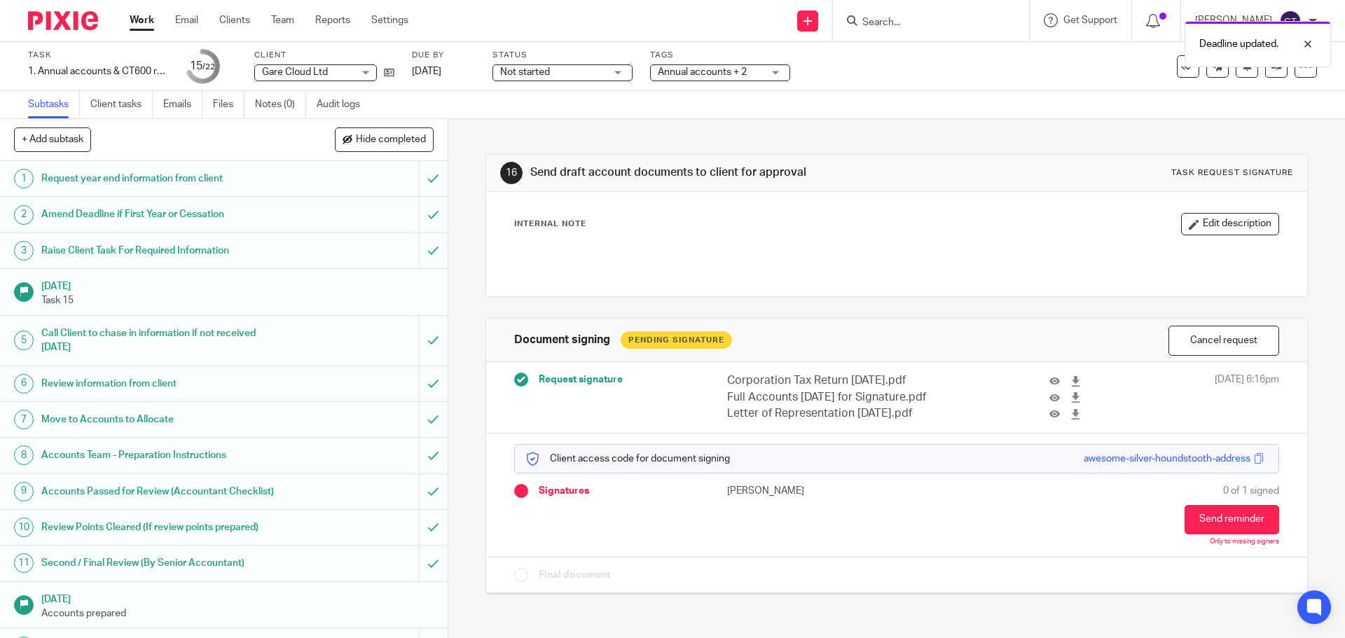
click at [571, 139] on div "16 Send draft account documents to client for approval Task request signature I…" at bounding box center [896, 364] width 822 height 490
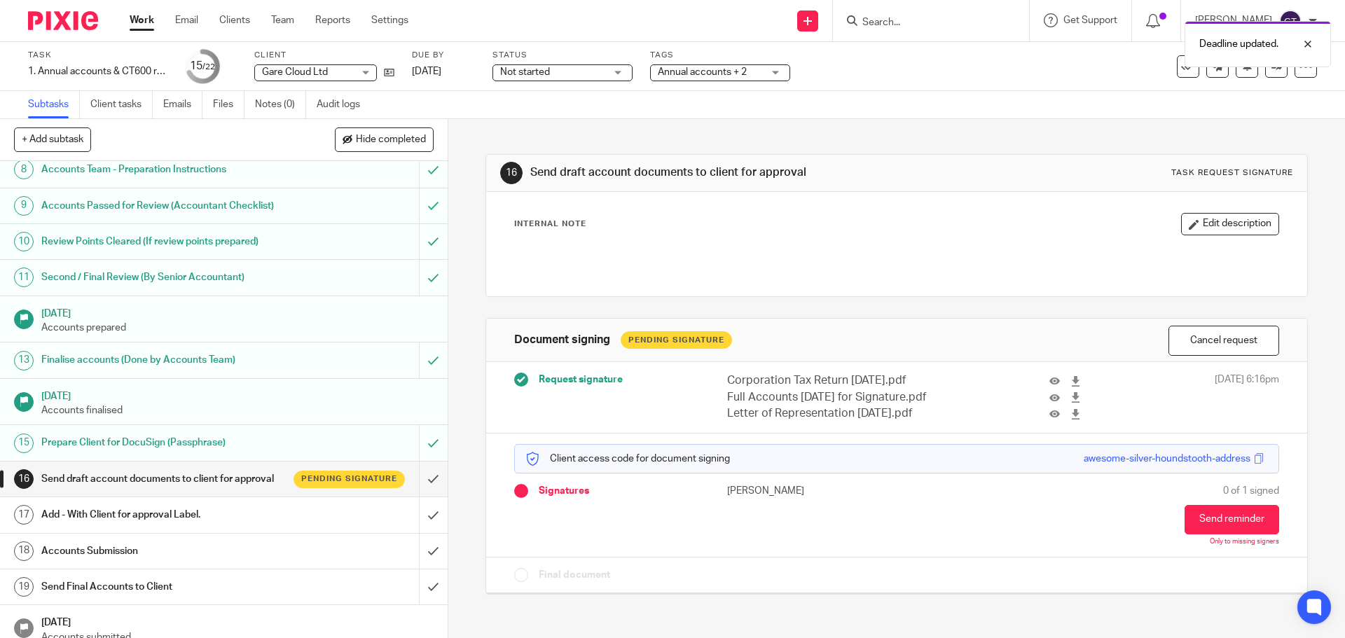
scroll to position [0, 0]
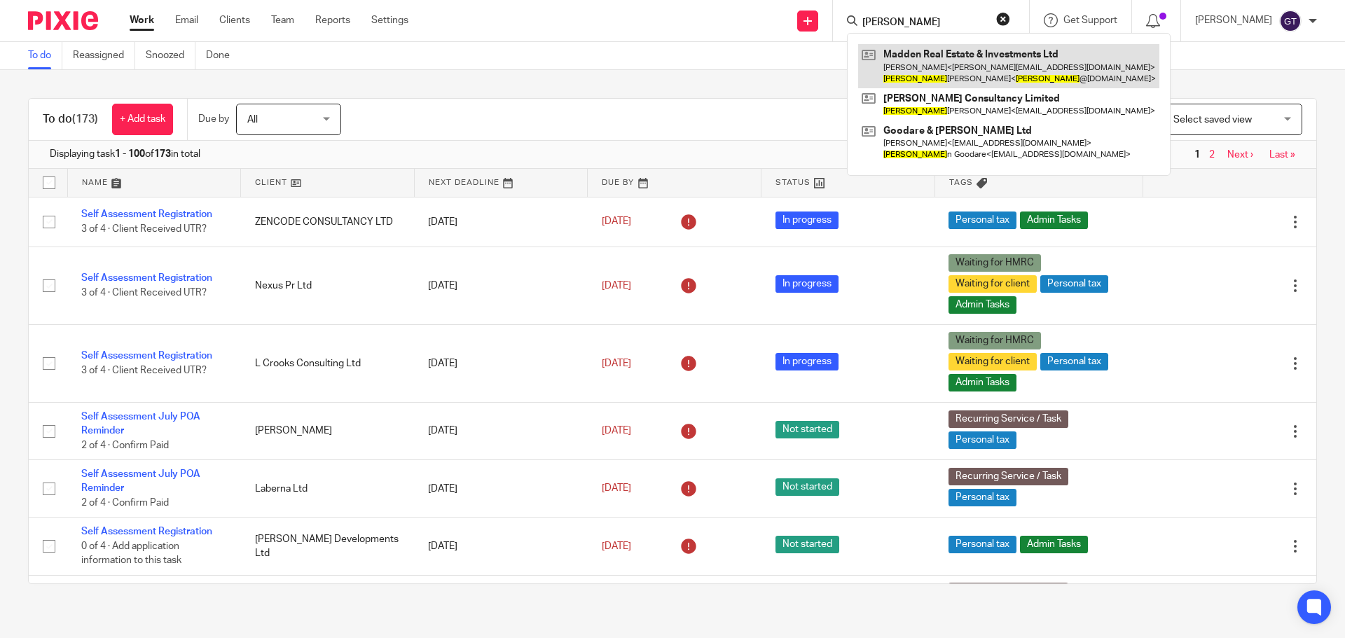
type input "[PERSON_NAME]"
click at [937, 62] on link at bounding box center [1008, 65] width 301 height 43
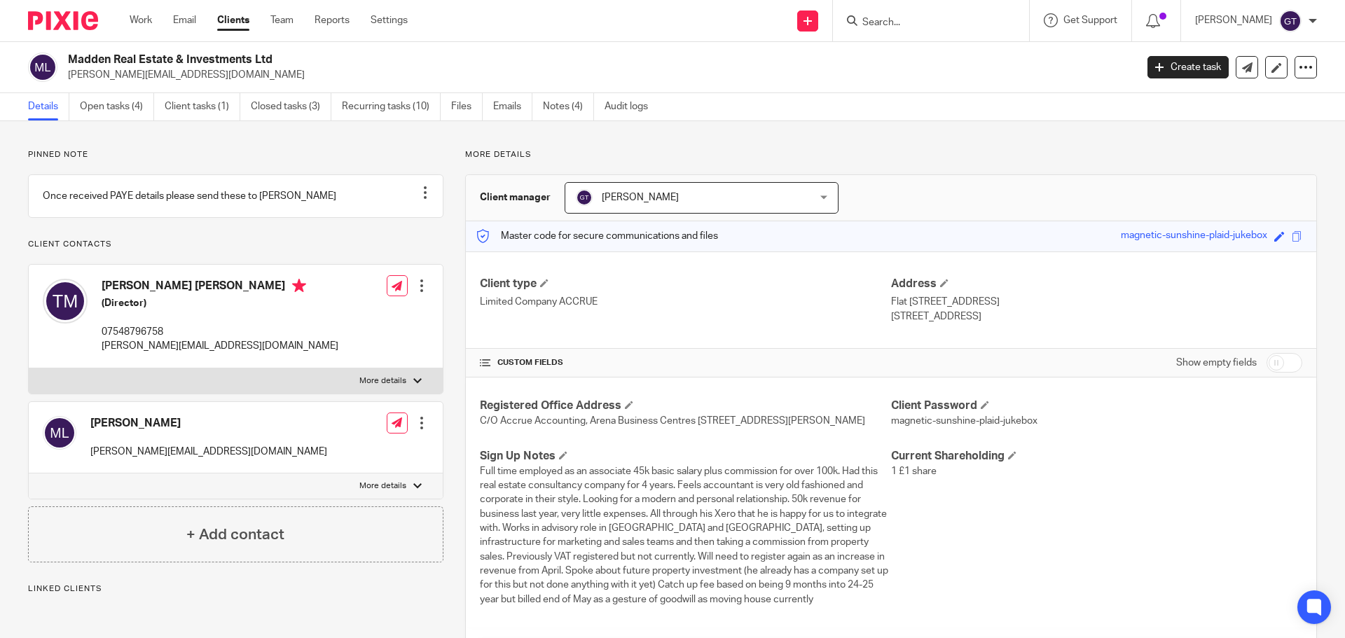
drag, startPoint x: 1273, startPoint y: 355, endPoint x: 1273, endPoint y: 305, distance: 49.7
click at [1274, 355] on input "checkbox" at bounding box center [1285, 363] width 36 height 20
checkbox input "true"
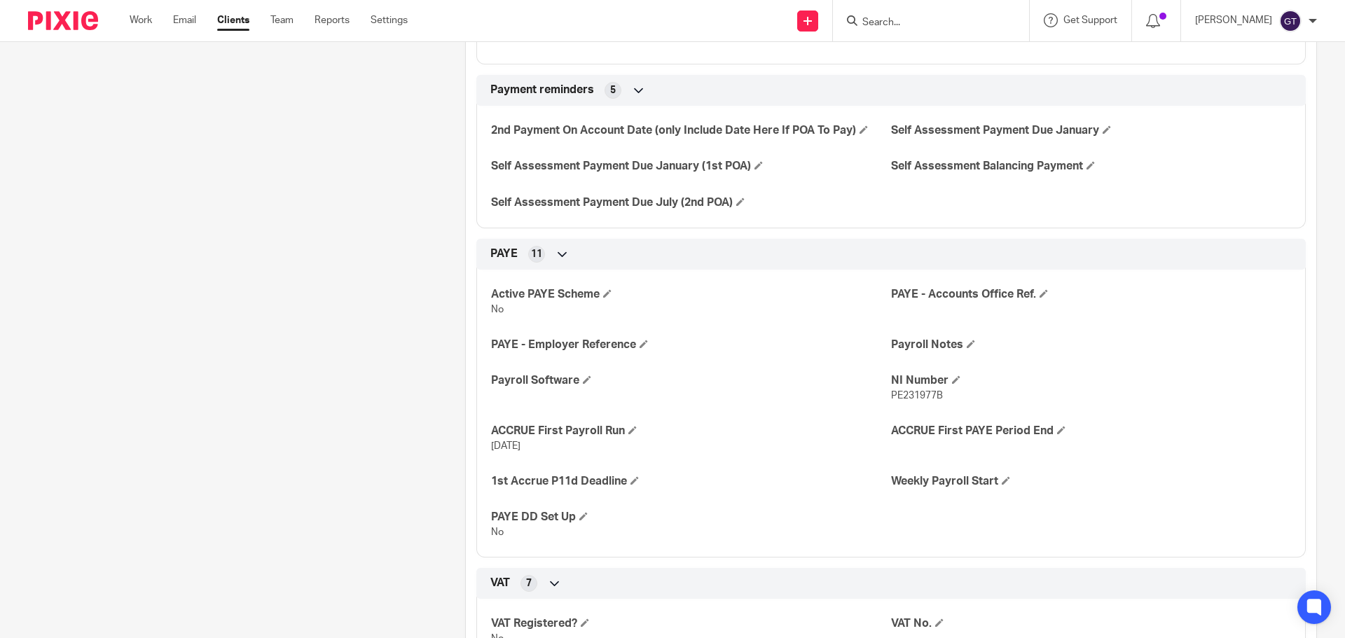
scroll to position [1030, 0]
